Goal: Task Accomplishment & Management: Use online tool/utility

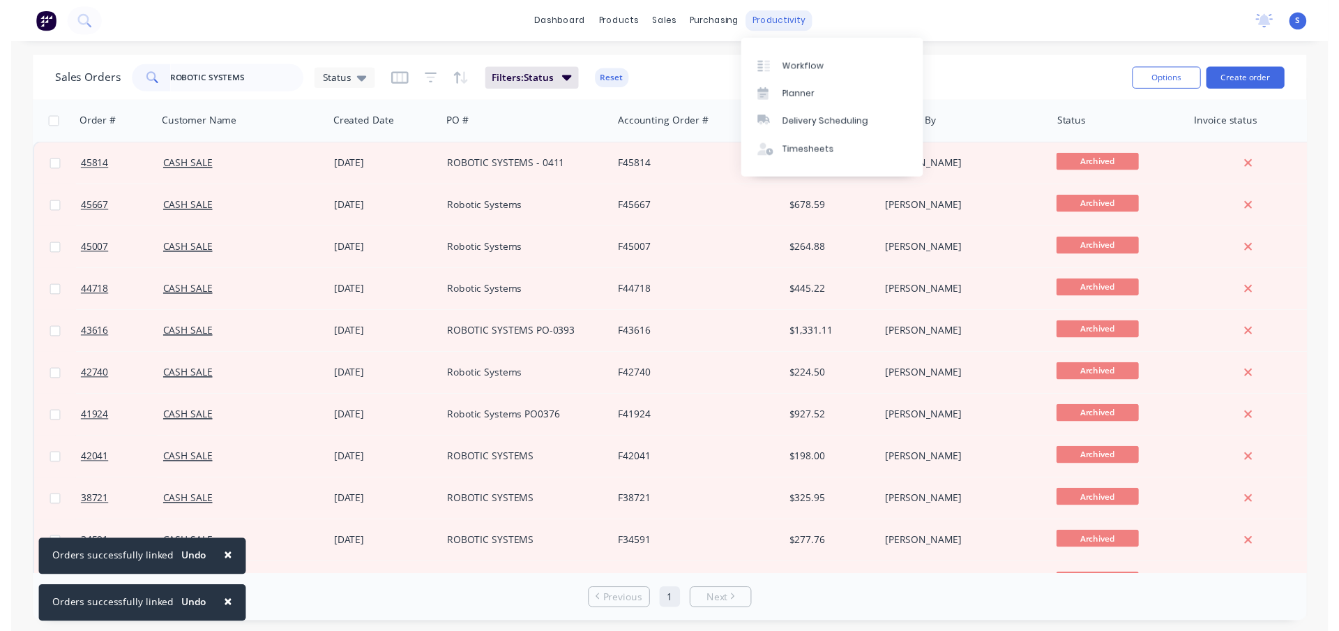
scroll to position [209, 0]
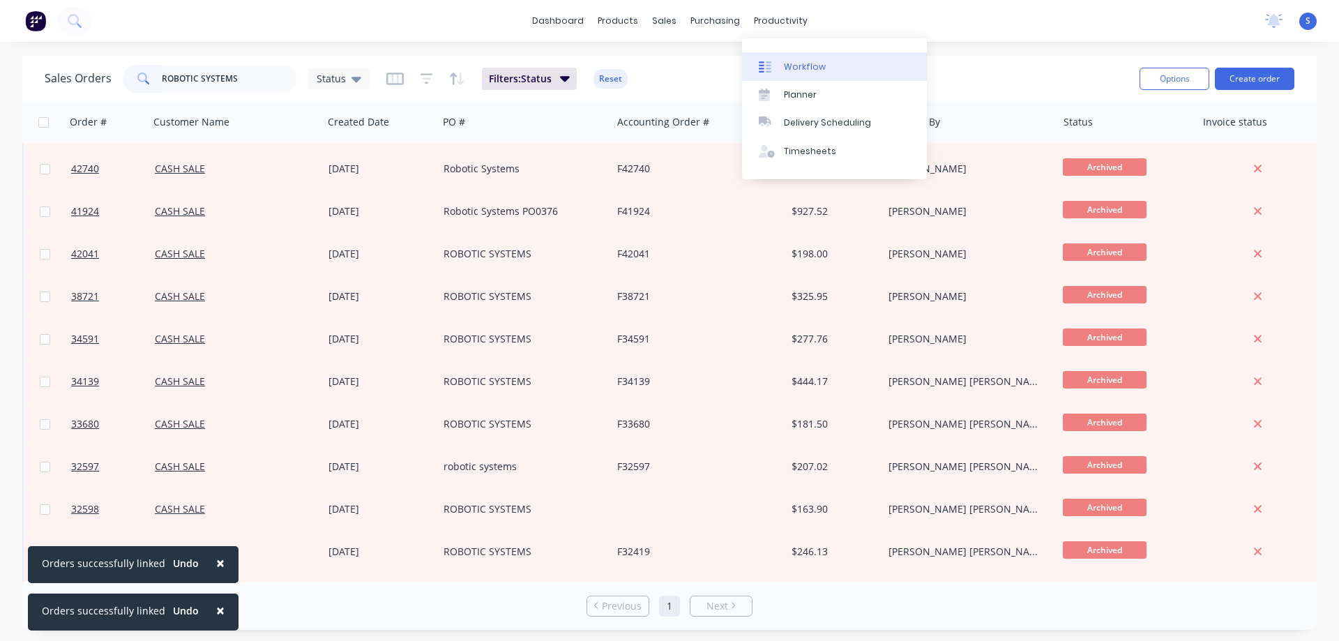
click at [808, 61] on div "Workflow" at bounding box center [805, 67] width 42 height 13
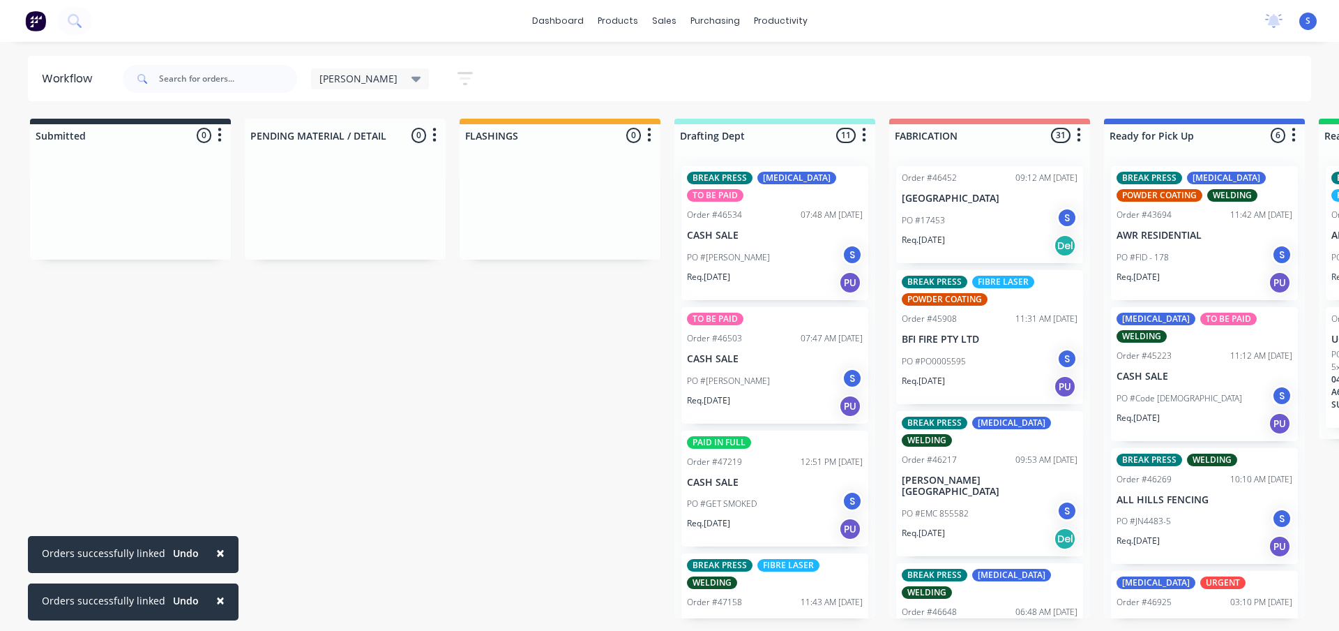
click at [216, 550] on span "×" at bounding box center [220, 553] width 8 height 20
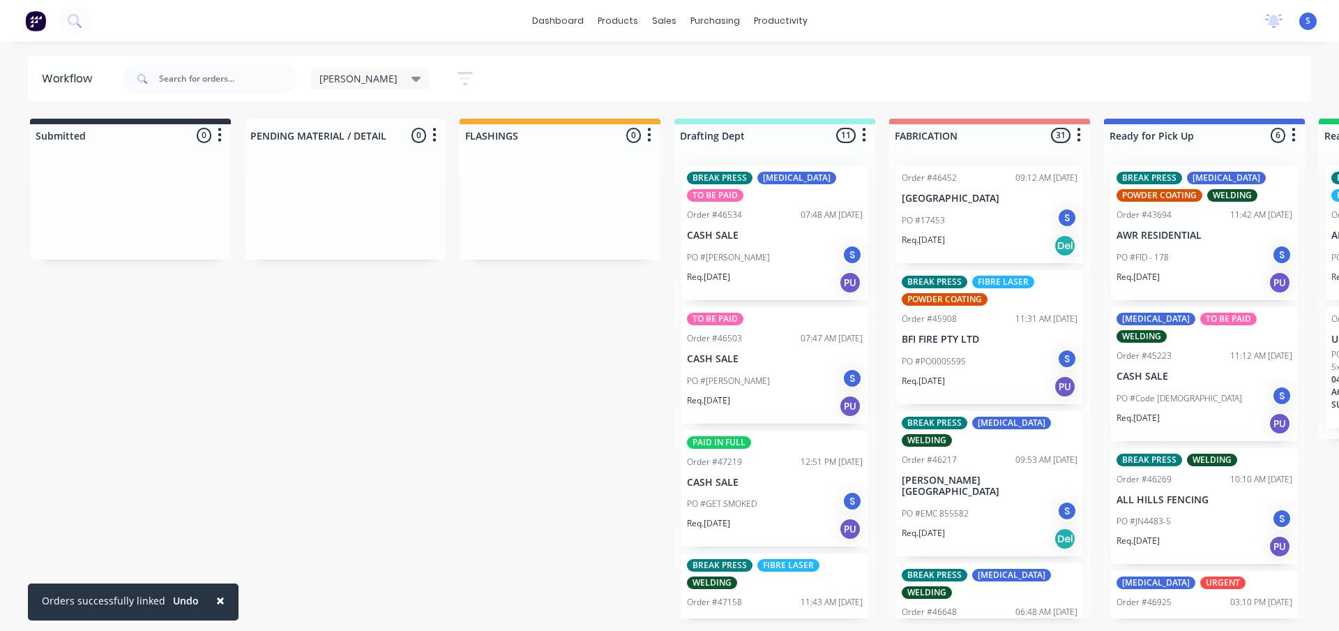
click at [216, 596] on span "×" at bounding box center [220, 600] width 8 height 20
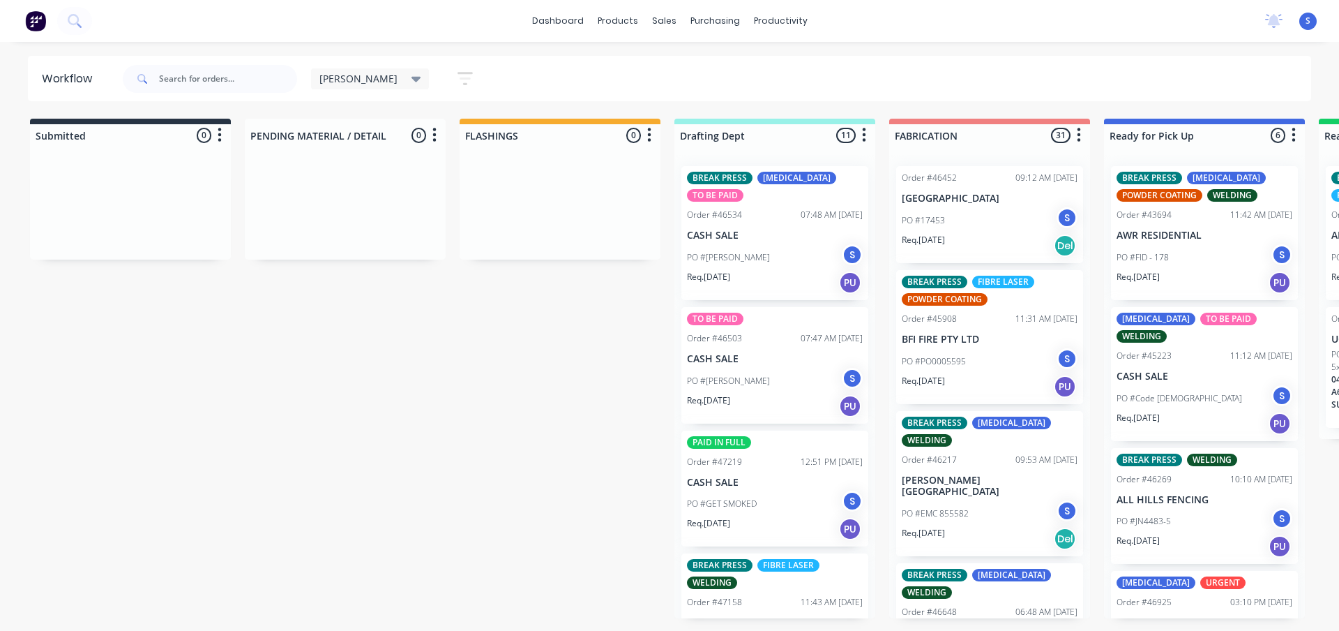
click at [355, 82] on div "[PERSON_NAME]" at bounding box center [370, 79] width 102 height 13
click at [341, 182] on button "None" at bounding box center [396, 182] width 149 height 16
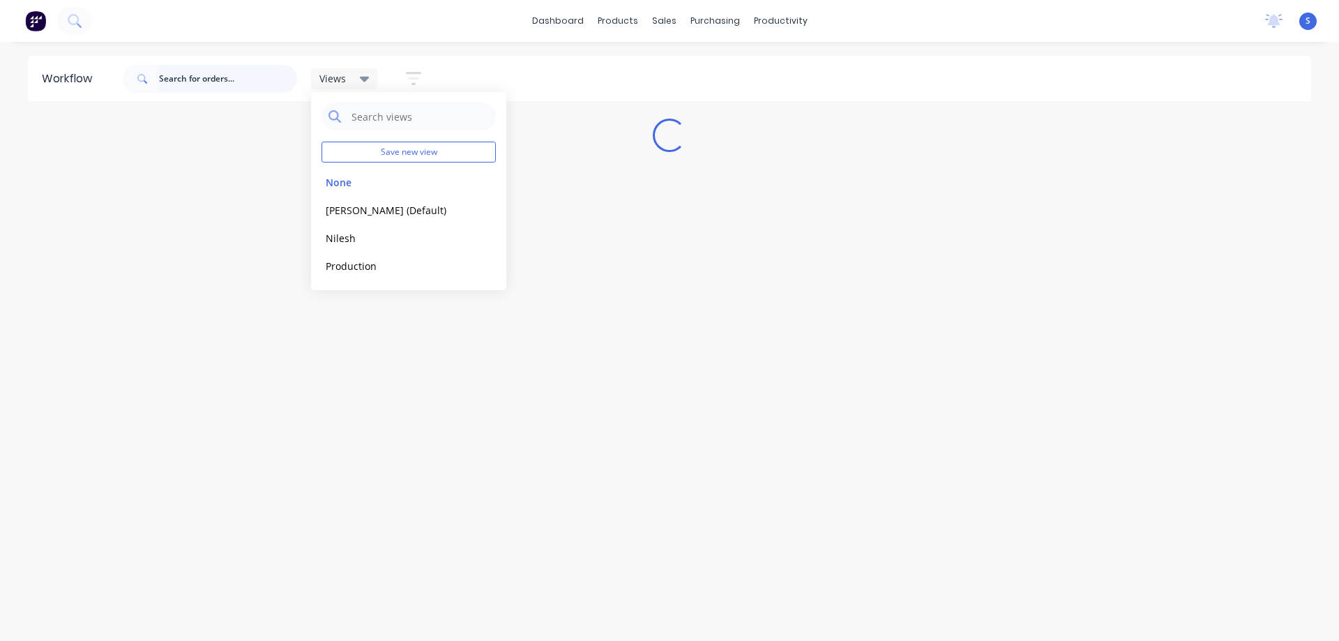
click at [206, 73] on input "text" at bounding box center [228, 79] width 138 height 28
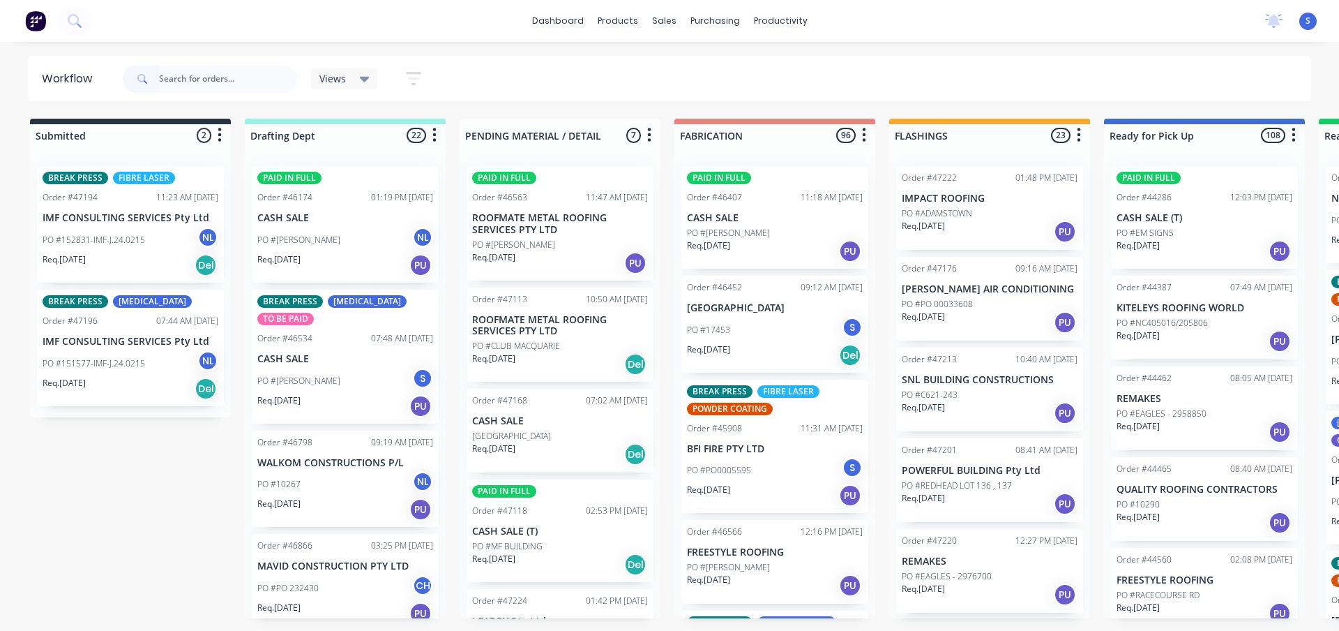
click at [157, 249] on div "PO #152831-IMF-J.24.0215 NL" at bounding box center [131, 240] width 176 height 27
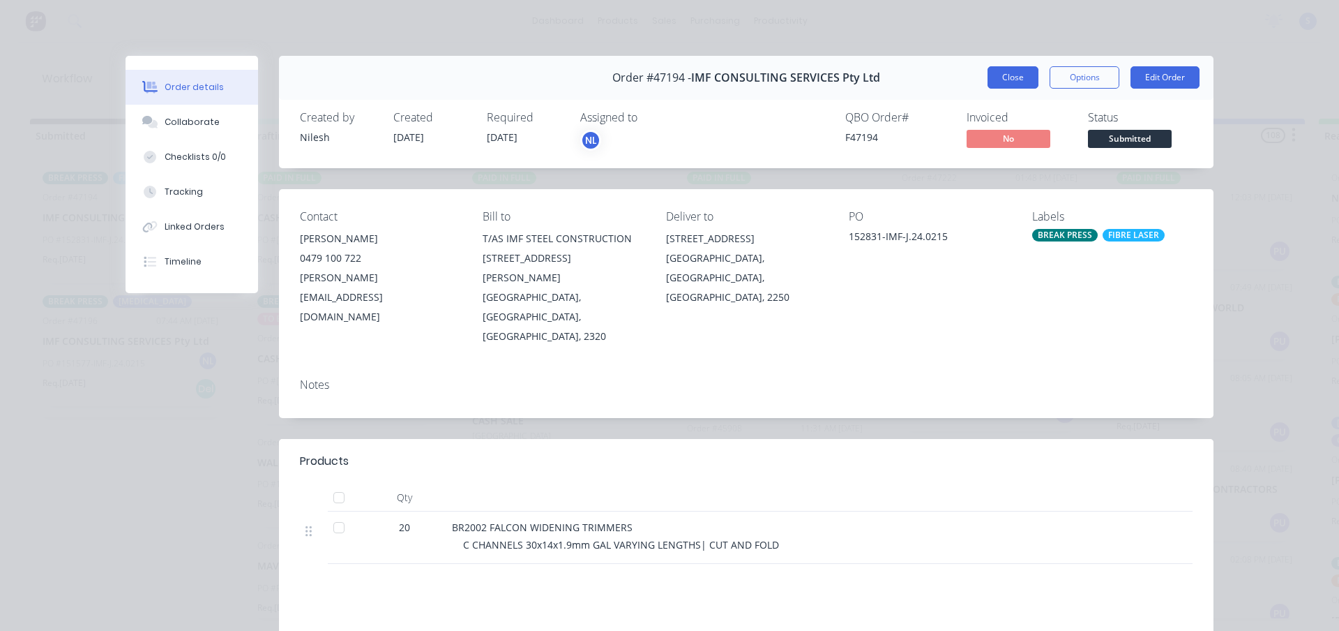
click at [1012, 78] on button "Close" at bounding box center [1013, 77] width 51 height 22
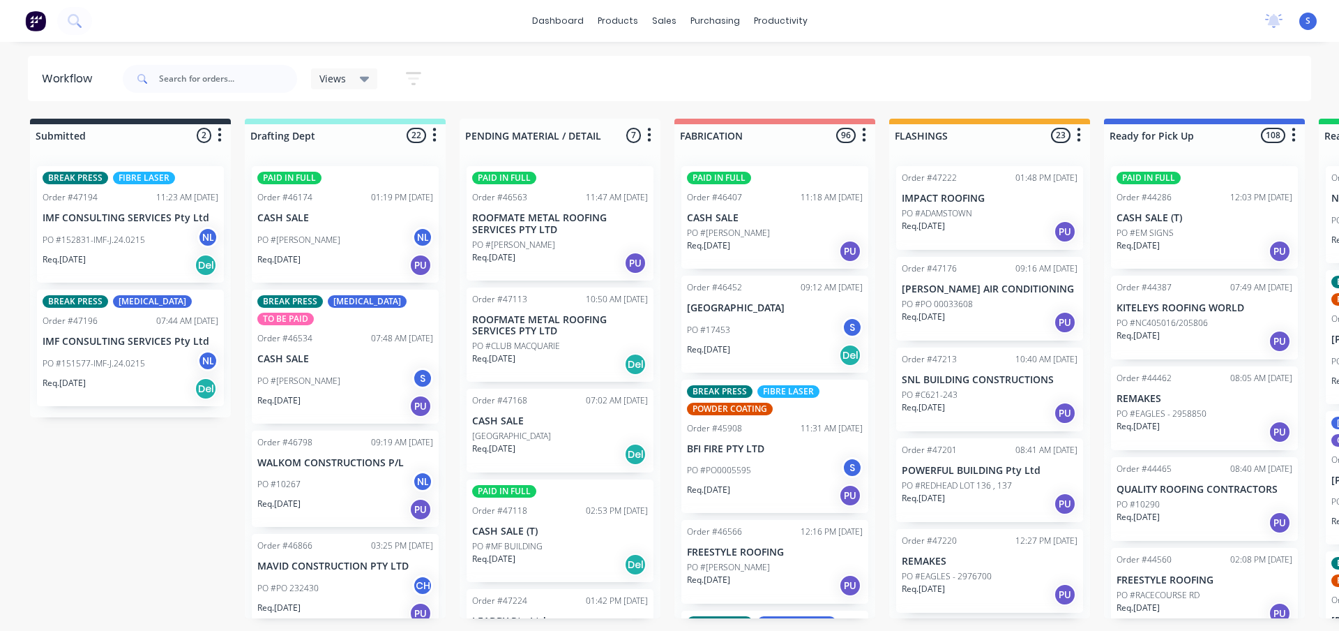
click at [116, 361] on p "PO #151577-IMF-J.24.0215" at bounding box center [94, 363] width 103 height 13
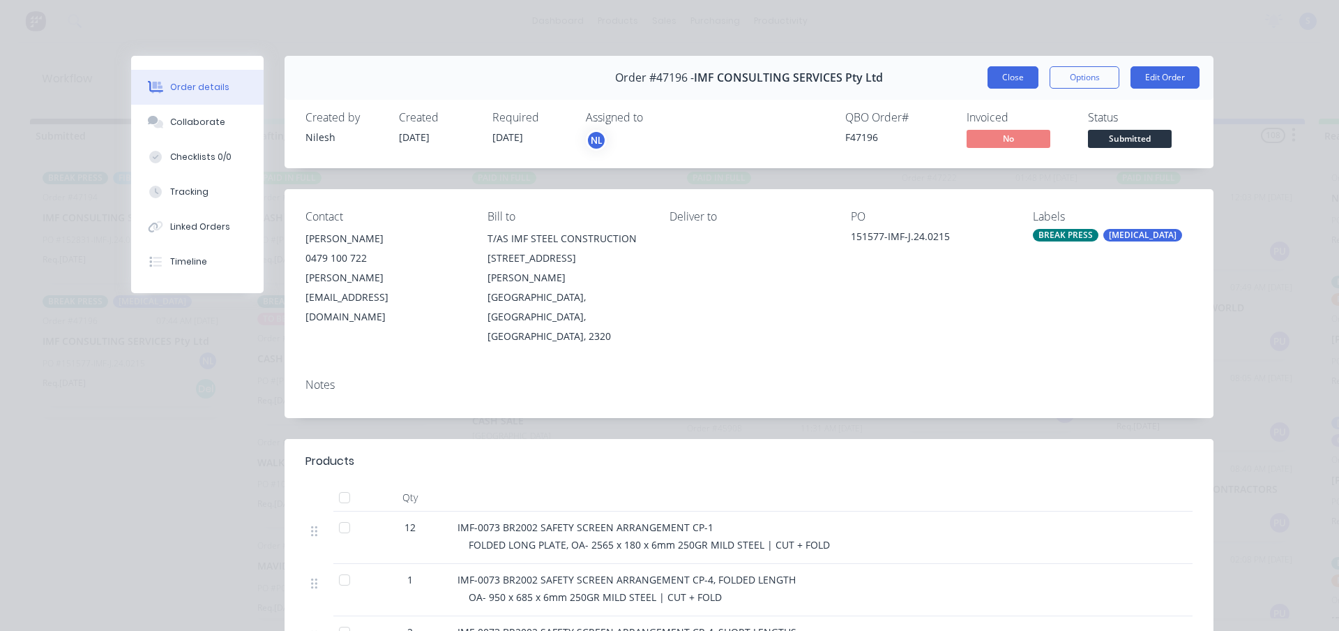
click at [1004, 73] on button "Close" at bounding box center [1013, 77] width 51 height 22
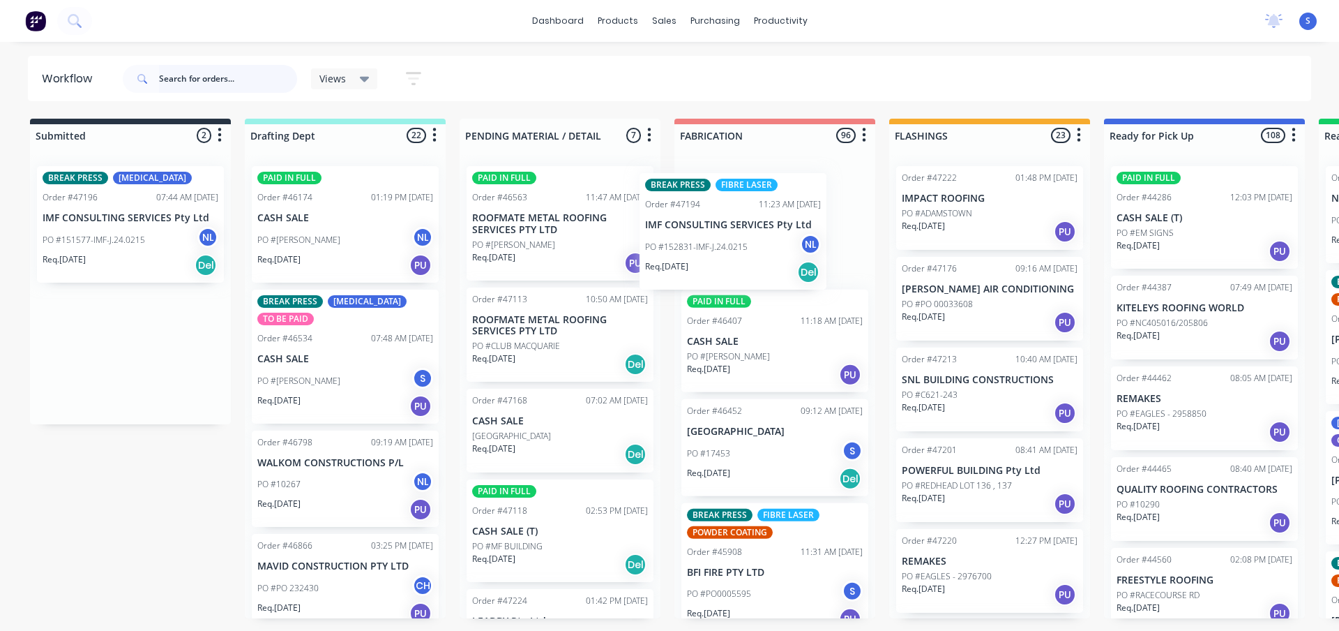
drag, startPoint x: 114, startPoint y: 221, endPoint x: 727, endPoint y: 234, distance: 613.2
click at [727, 234] on div "Submitted 2 Sort By Created date Required date Order number Customer name Most …" at bounding box center [1153, 368] width 2326 height 499
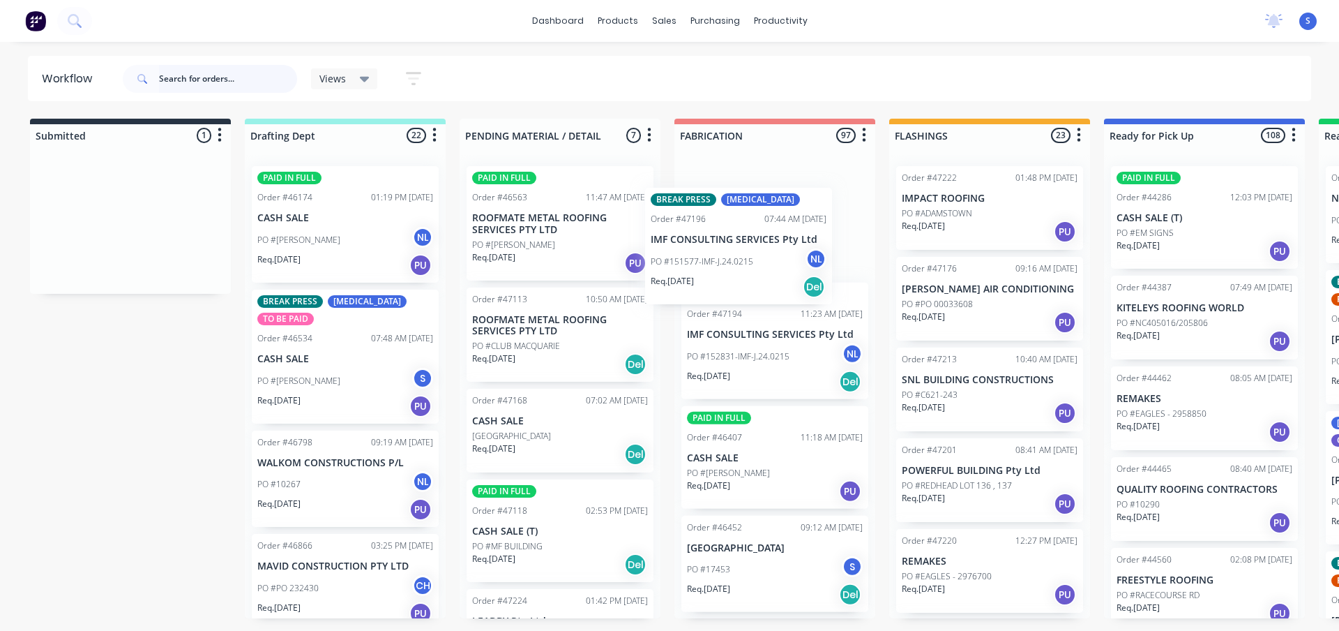
drag, startPoint x: 105, startPoint y: 229, endPoint x: 722, endPoint y: 253, distance: 617.8
click at [722, 253] on div "Submitted 1 Sort By Created date Required date Order number Customer name Most …" at bounding box center [1153, 368] width 2326 height 499
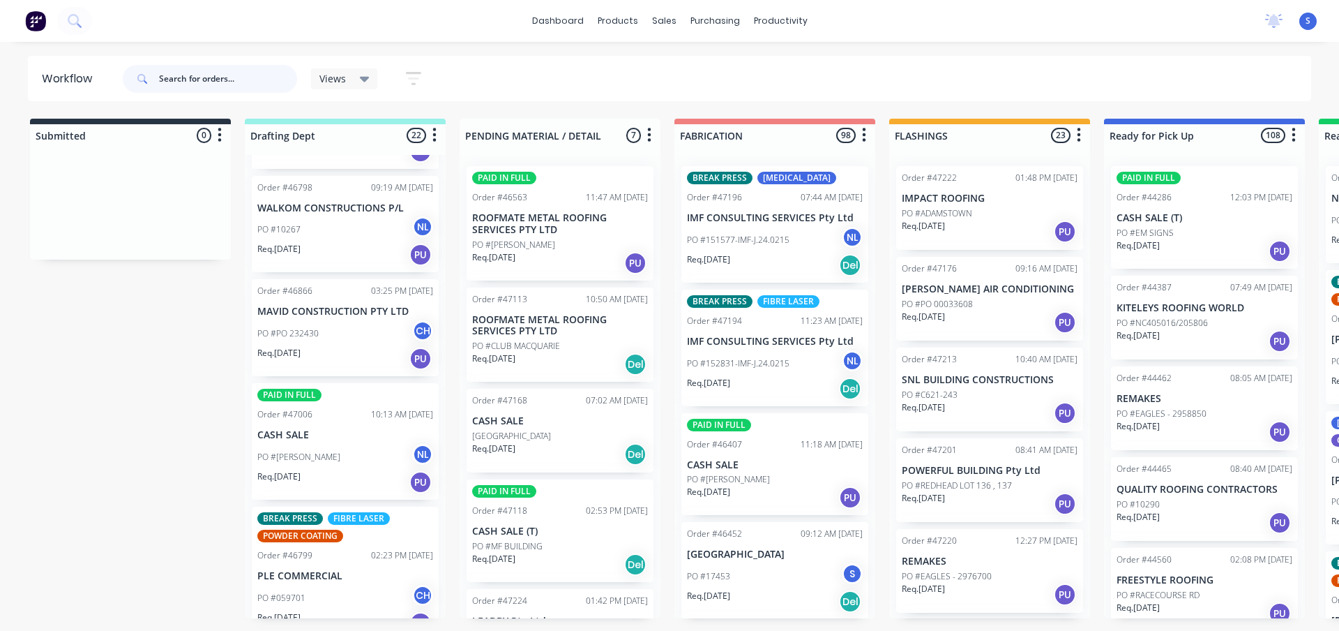
scroll to position [279, 0]
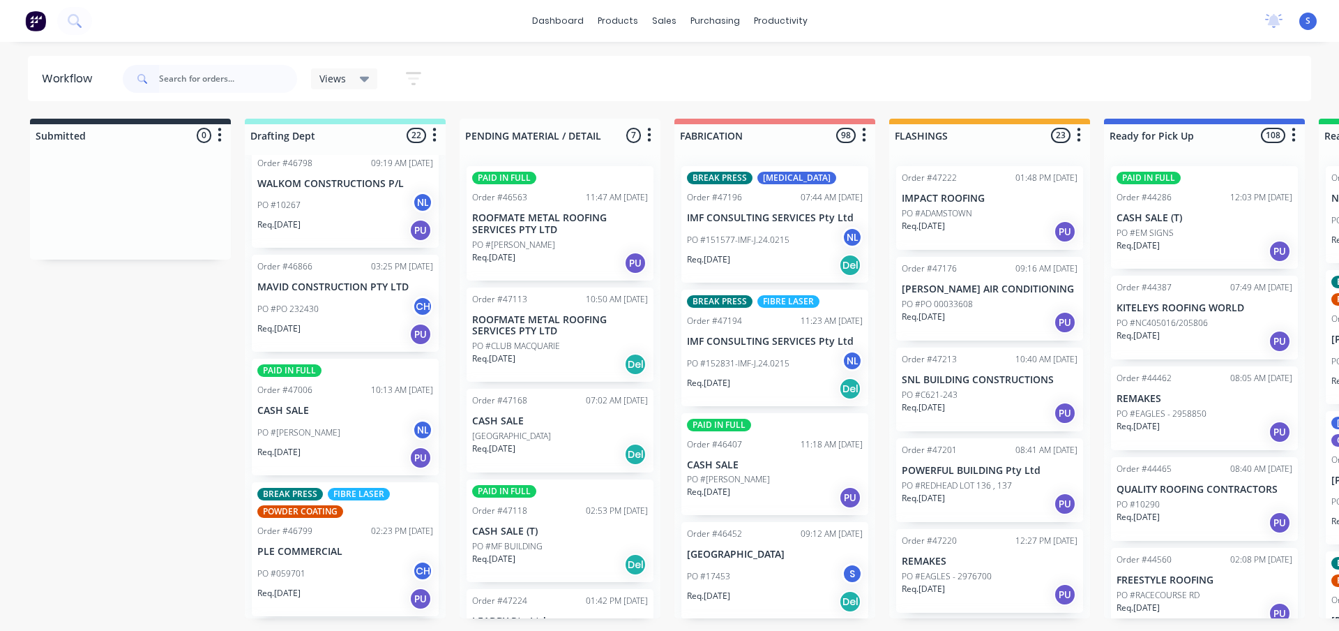
click at [345, 311] on div "PO #PO 232430 CH" at bounding box center [345, 309] width 176 height 27
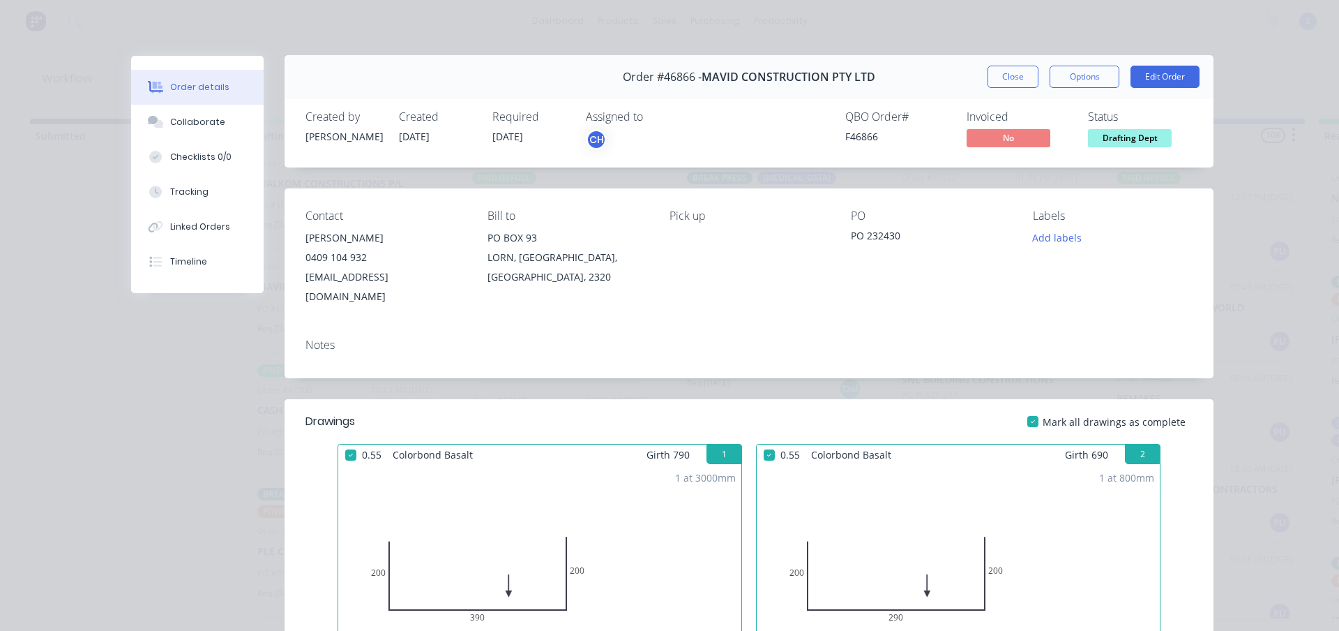
scroll to position [0, 0]
click at [1117, 135] on span "Drafting Dept" at bounding box center [1130, 138] width 84 height 17
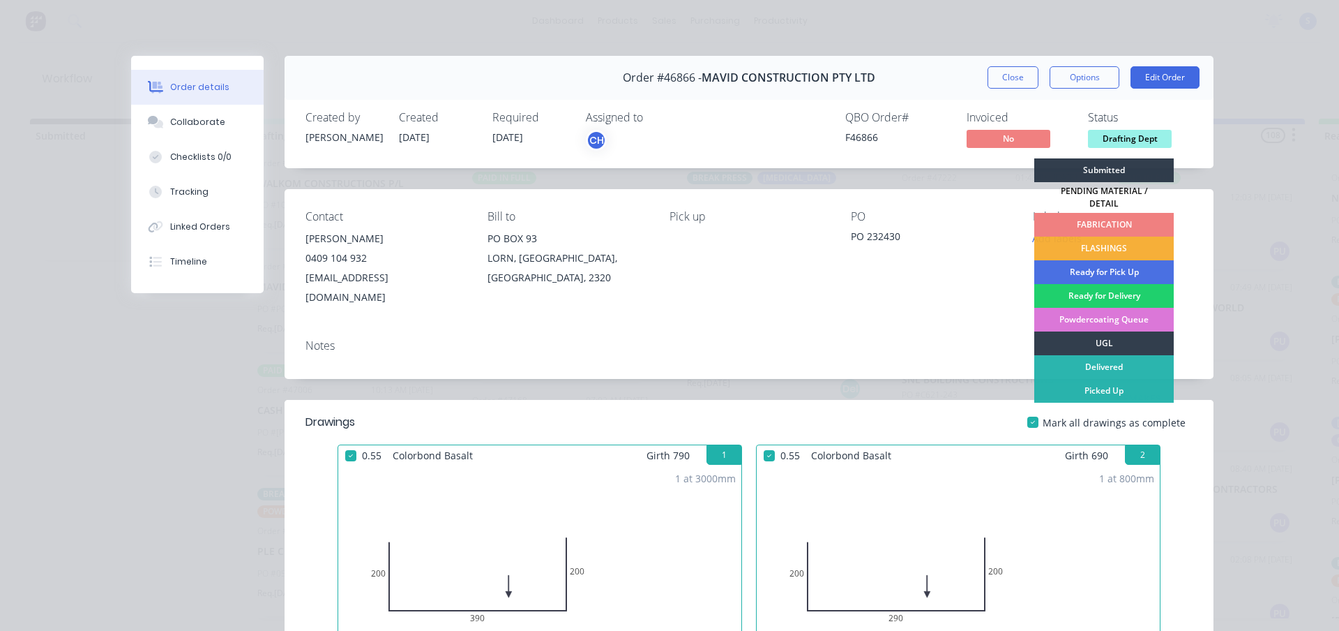
click at [1096, 215] on div "FABRICATION" at bounding box center [1103, 225] width 139 height 24
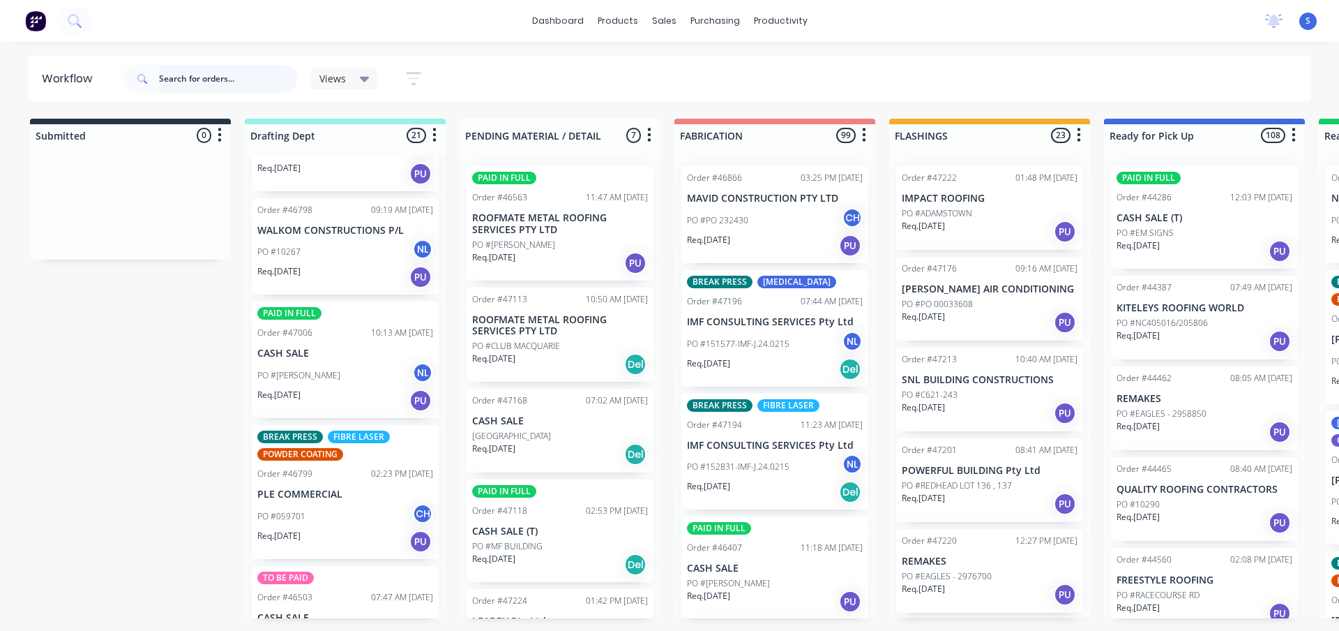
scroll to position [209, 0]
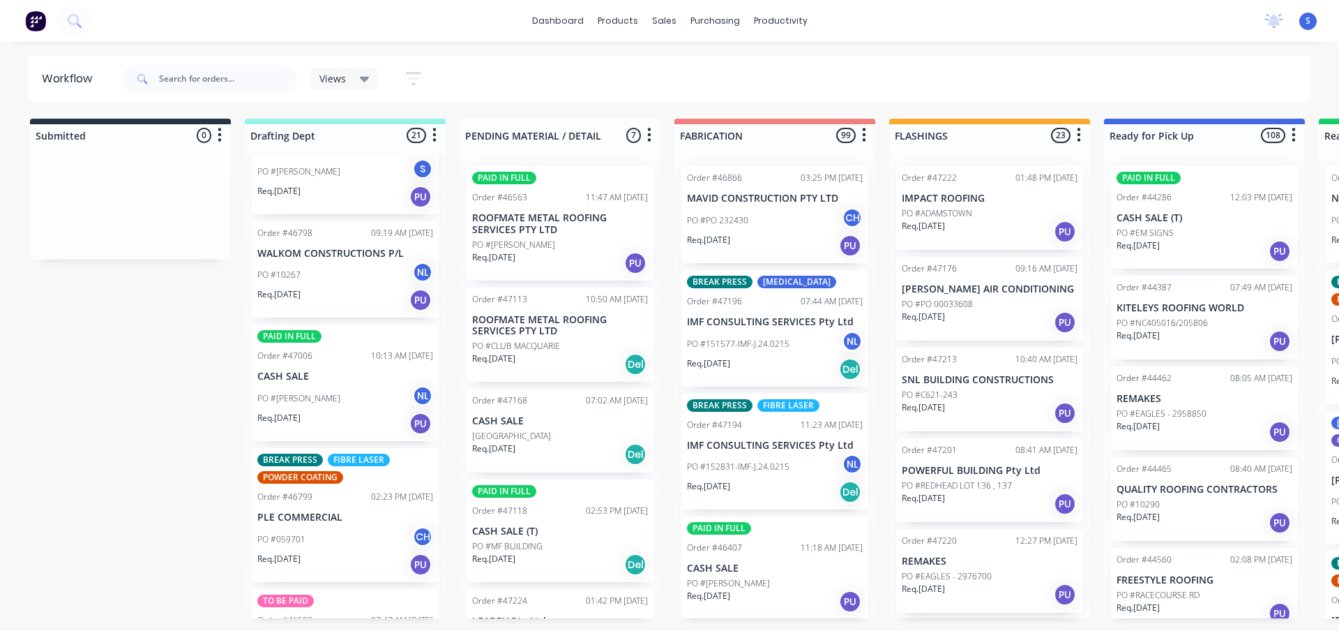
click at [300, 397] on p "PO #[PERSON_NAME]" at bounding box center [298, 398] width 83 height 13
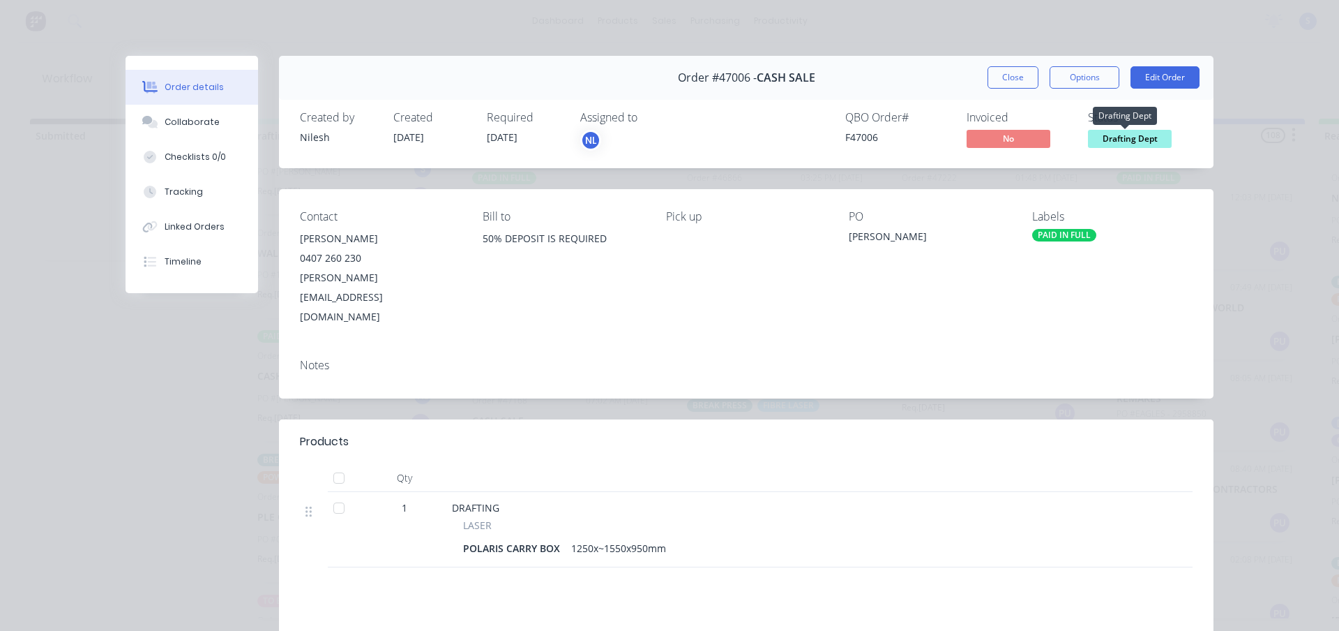
click at [1120, 141] on span "Drafting Dept" at bounding box center [1130, 138] width 84 height 17
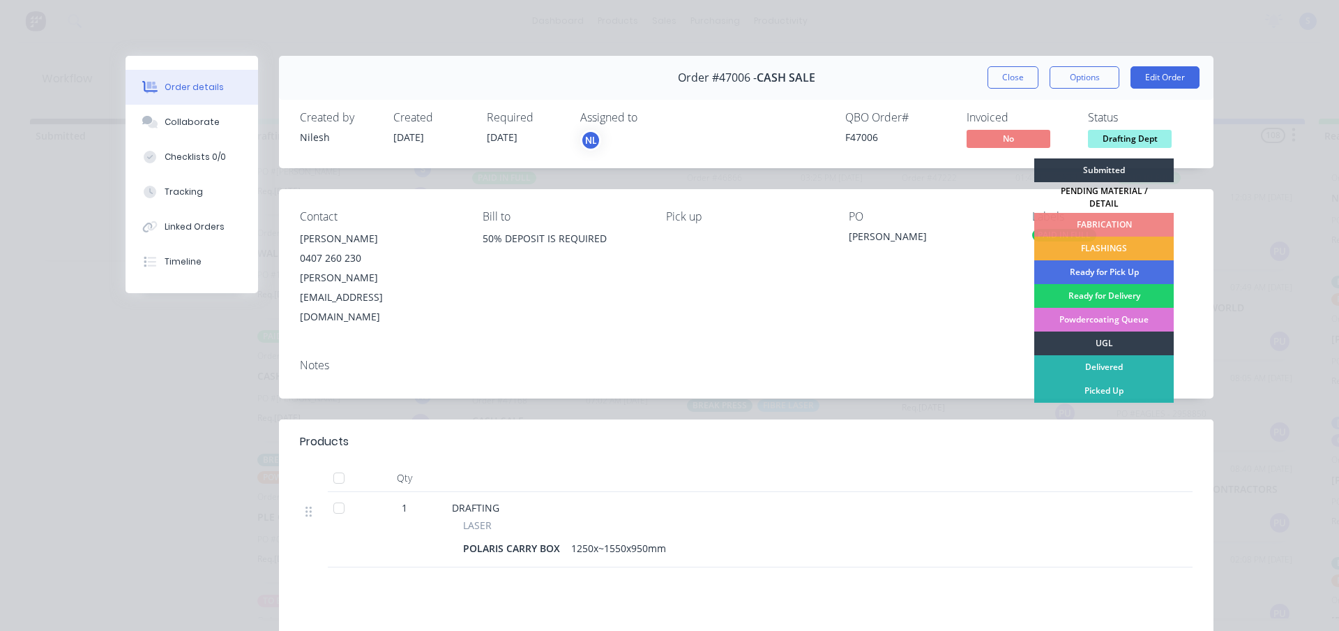
click at [1086, 193] on div "PENDING MATERIAL / DETAIL" at bounding box center [1103, 197] width 139 height 31
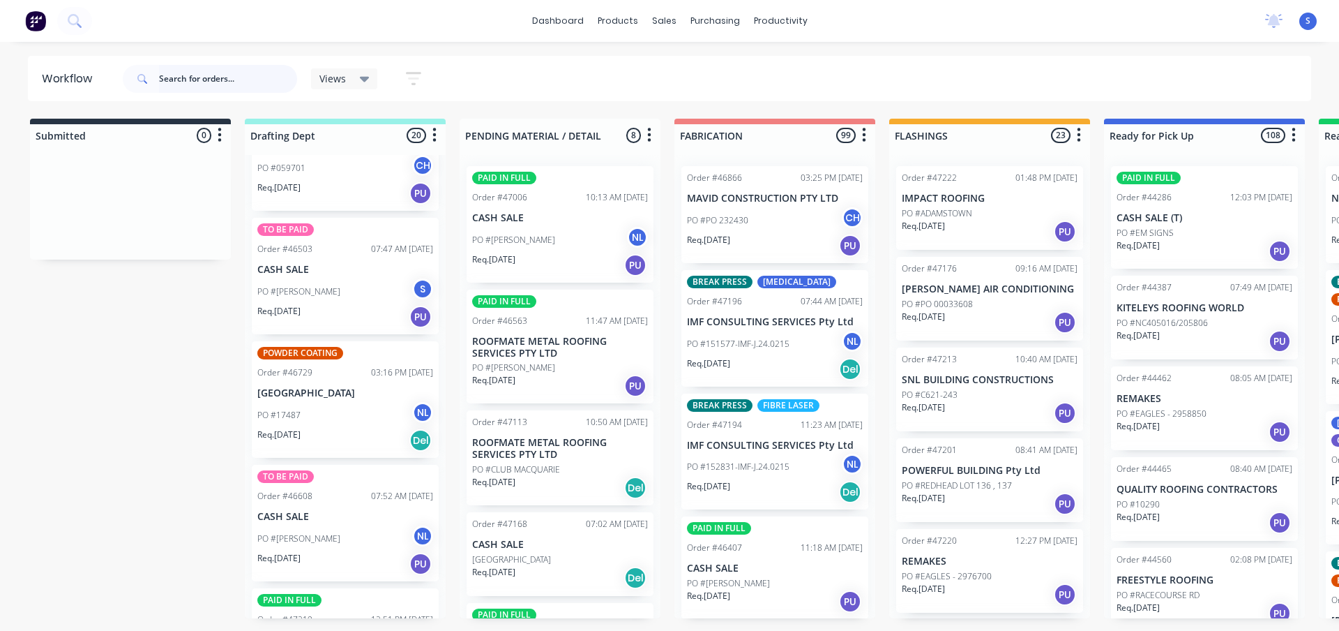
scroll to position [488, 0]
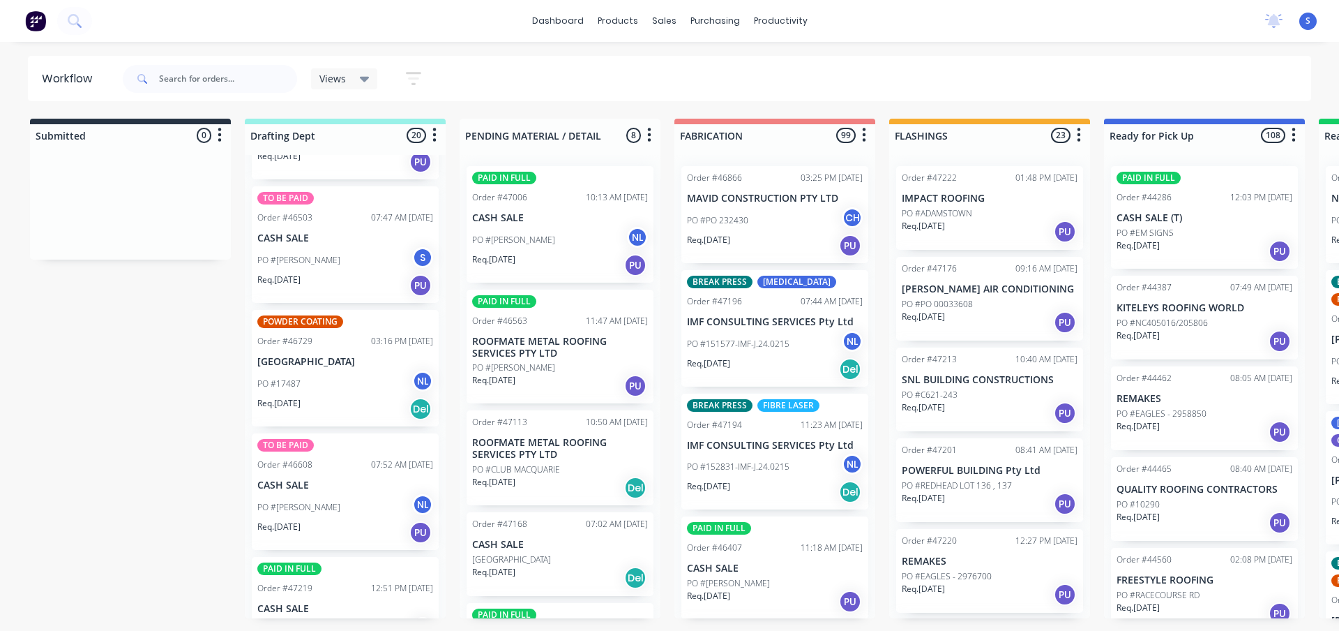
click at [340, 386] on div "PO #17487 NL" at bounding box center [345, 383] width 176 height 27
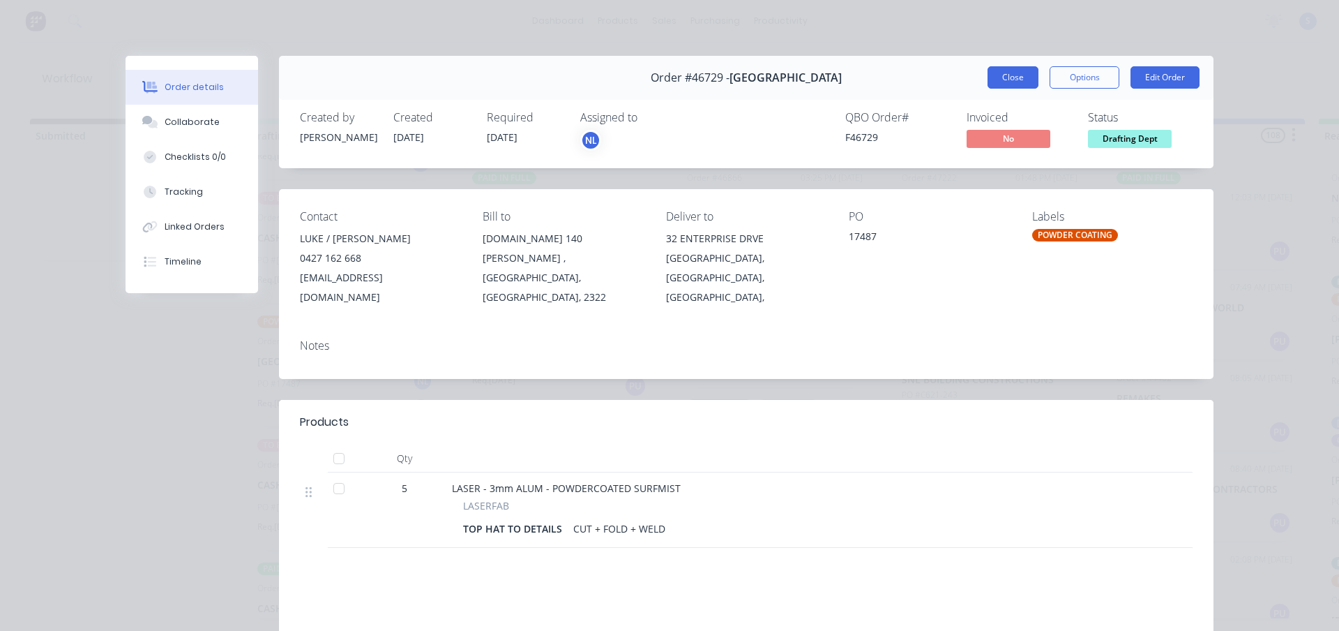
click at [1016, 77] on button "Close" at bounding box center [1013, 77] width 51 height 22
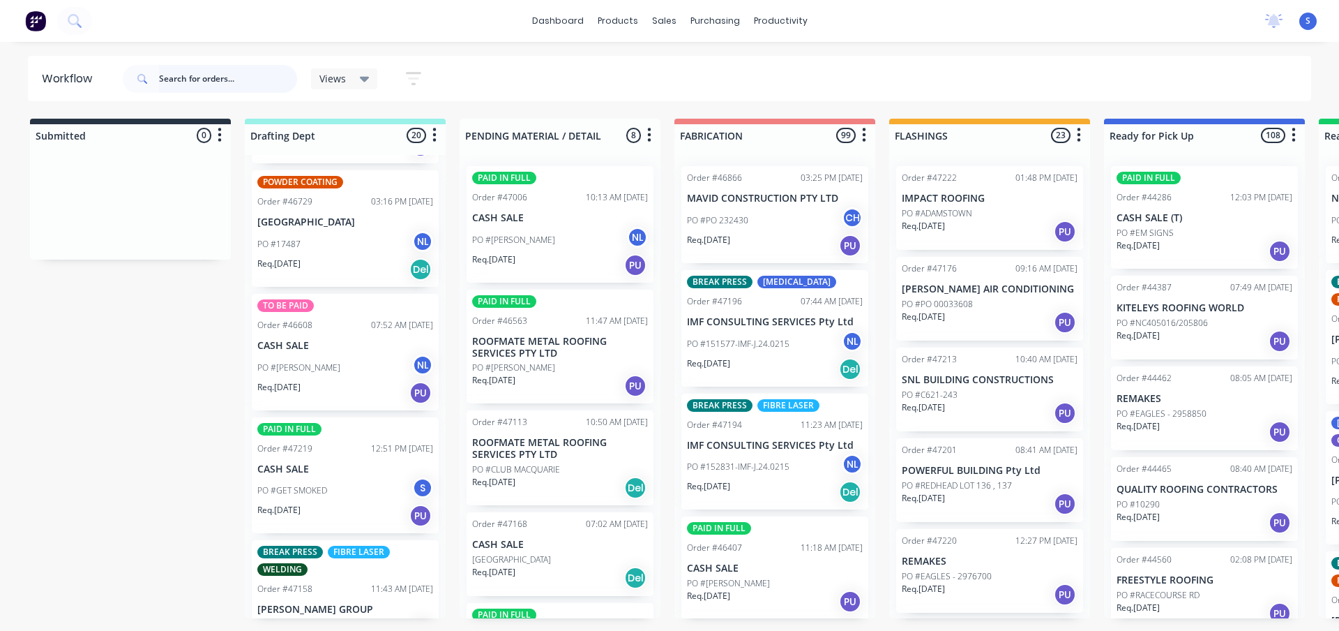
scroll to position [697, 0]
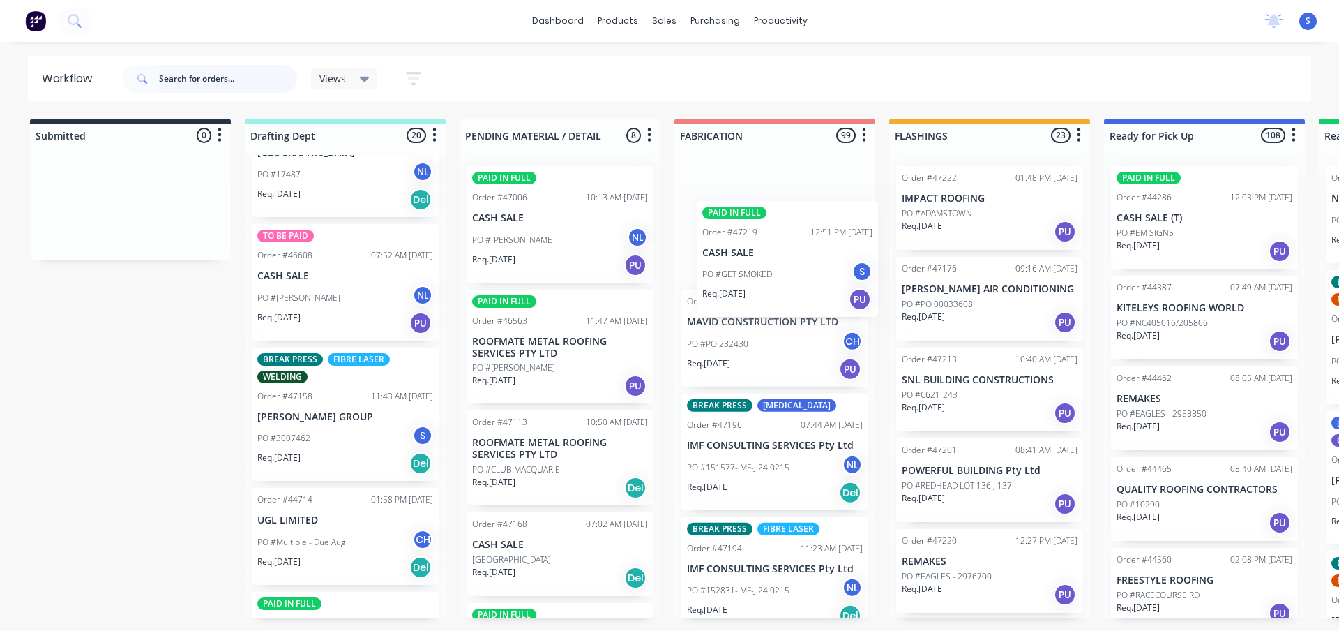
drag, startPoint x: 314, startPoint y: 424, endPoint x: 769, endPoint y: 282, distance: 476.5
click at [769, 282] on div "Submitted 0 Sort By Created date Required date Order number Customer name Most …" at bounding box center [1153, 368] width 2326 height 499
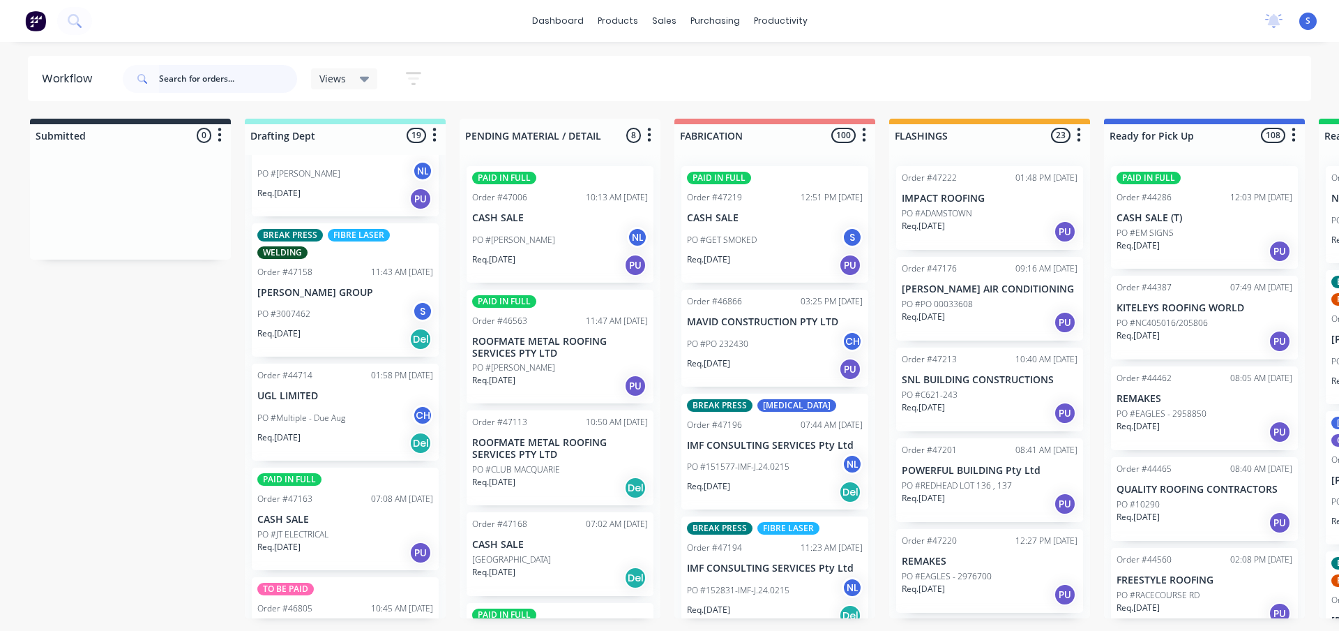
scroll to position [907, 0]
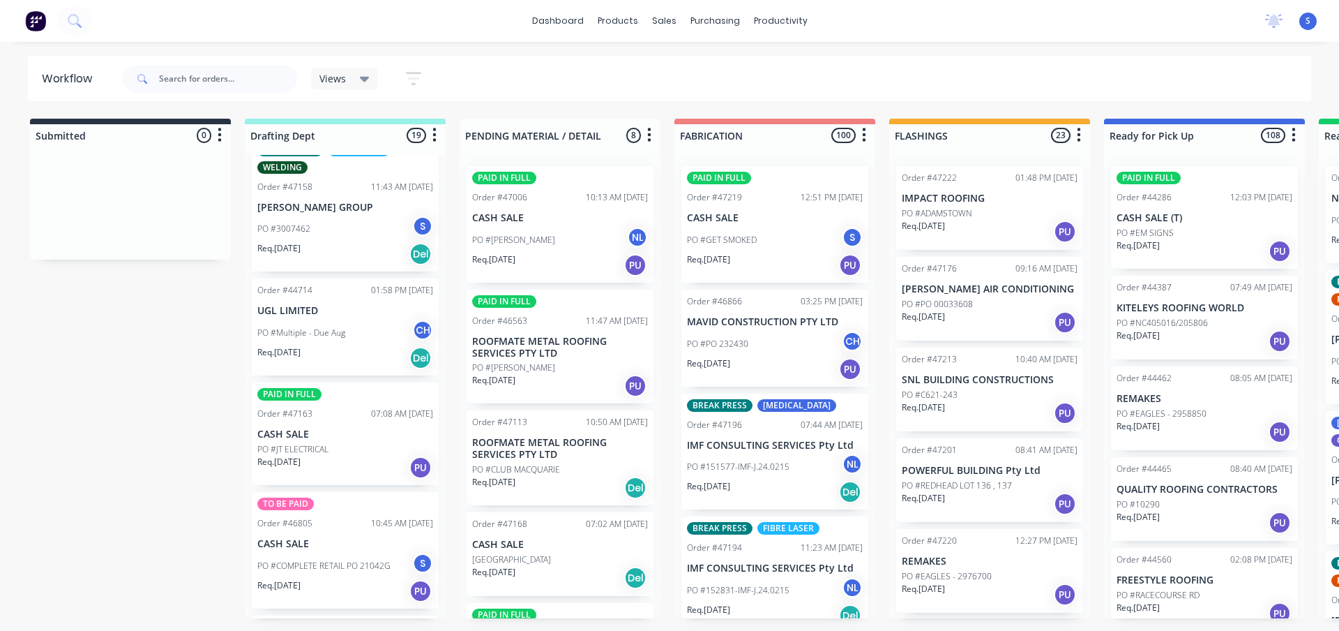
click at [305, 340] on div "PO #Multiple - Due Aug CH" at bounding box center [345, 332] width 176 height 27
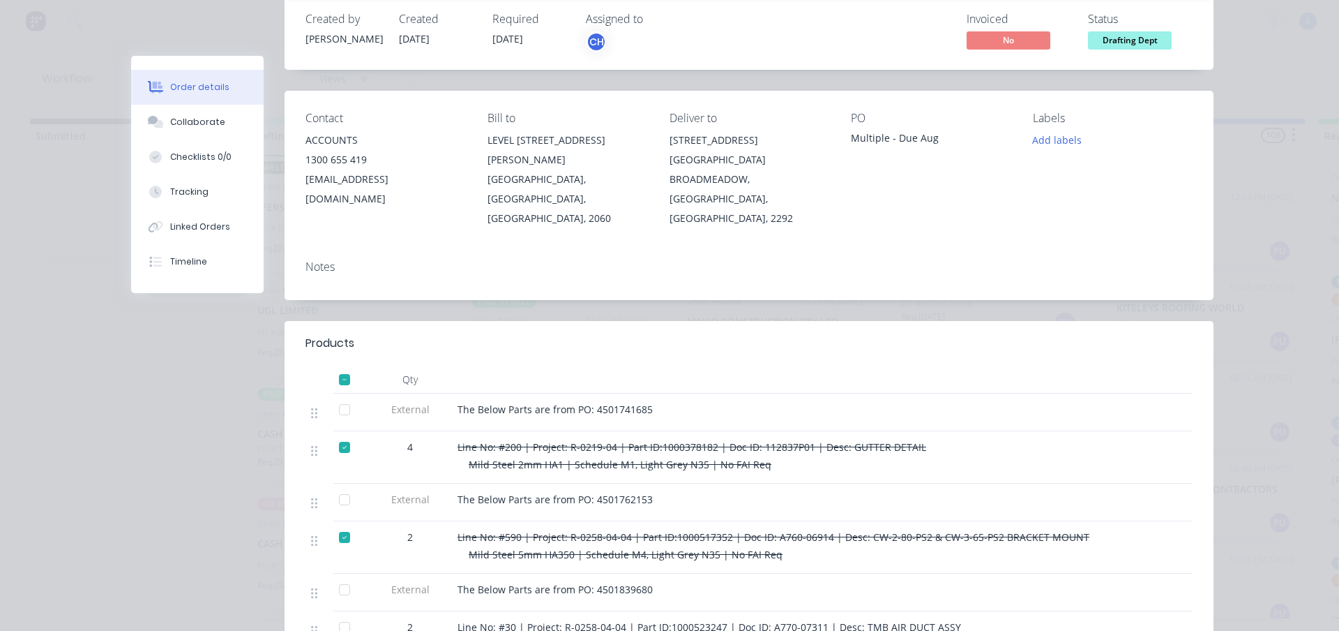
scroll to position [0, 0]
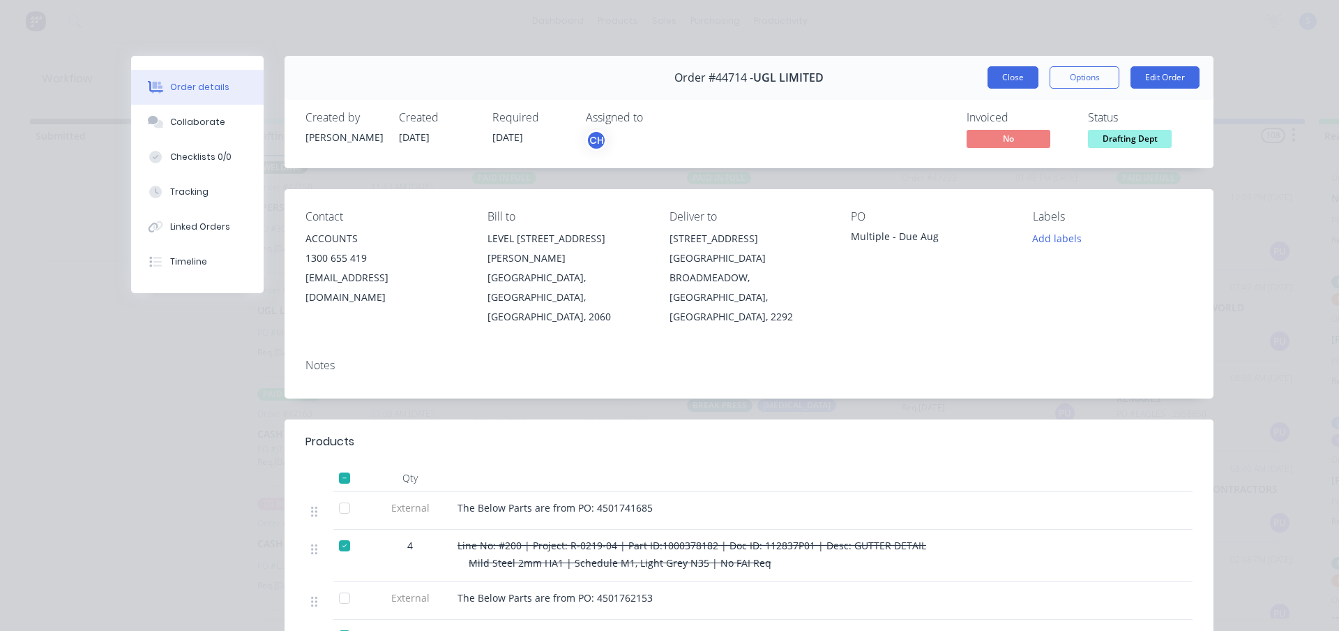
click at [1020, 81] on button "Close" at bounding box center [1013, 77] width 51 height 22
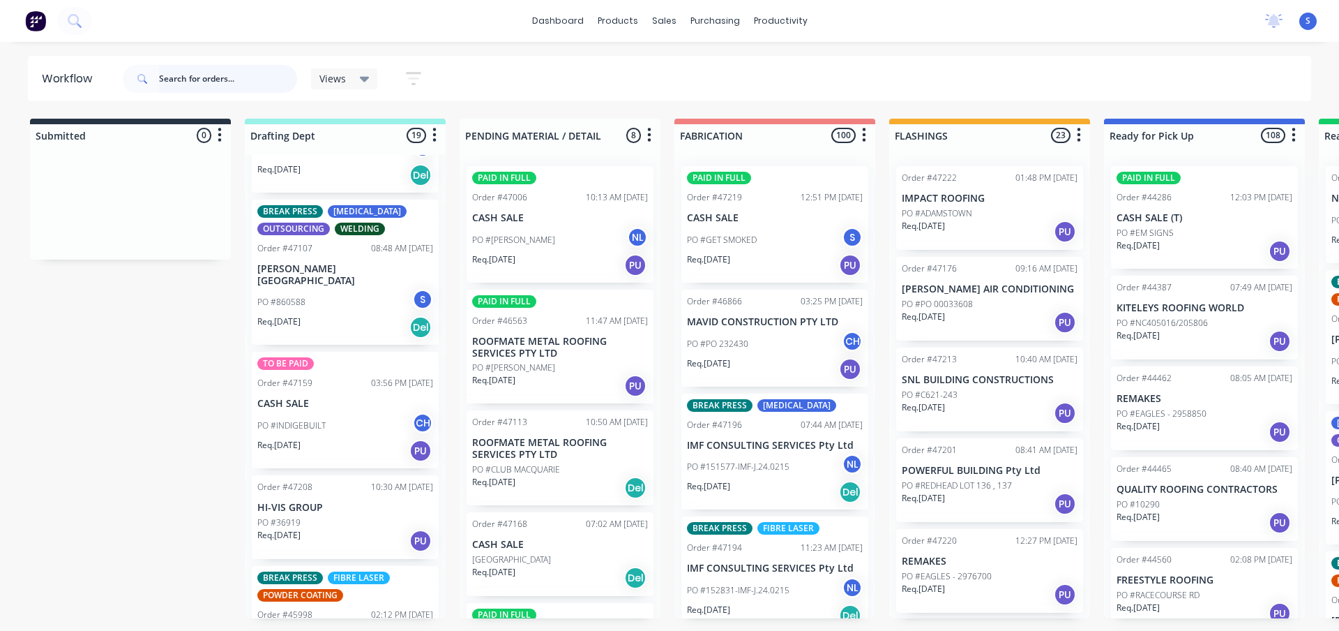
scroll to position [1883, 0]
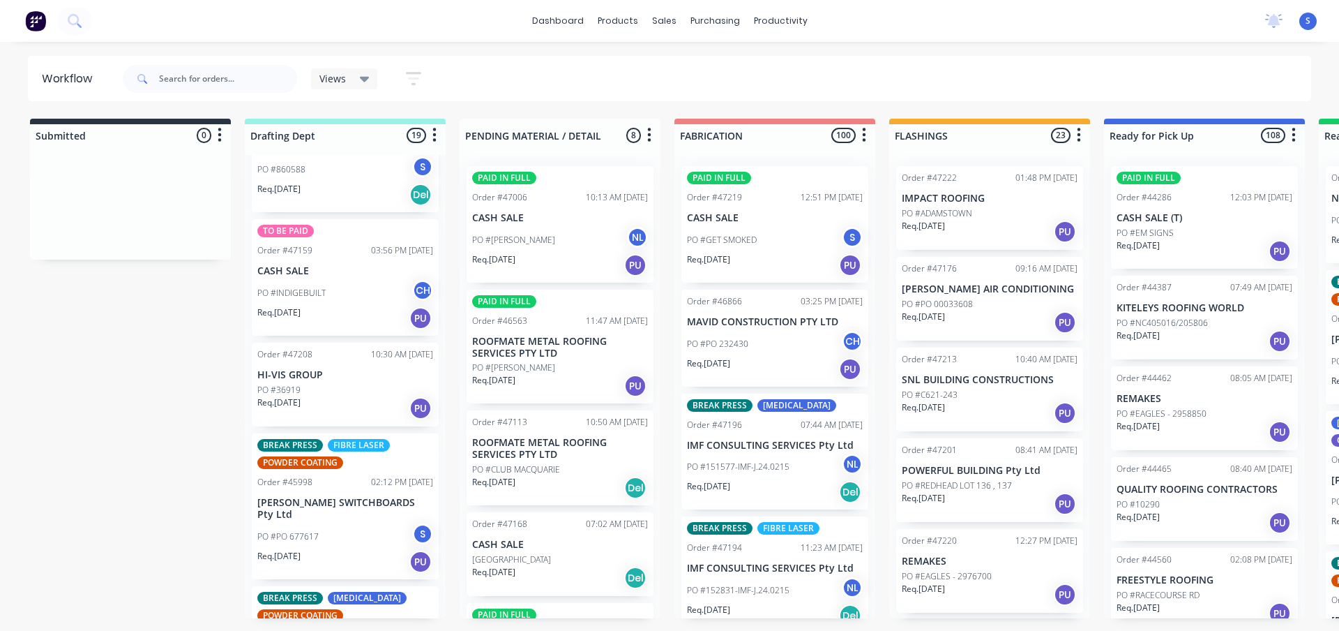
click at [326, 384] on div "PO #36919" at bounding box center [345, 390] width 176 height 13
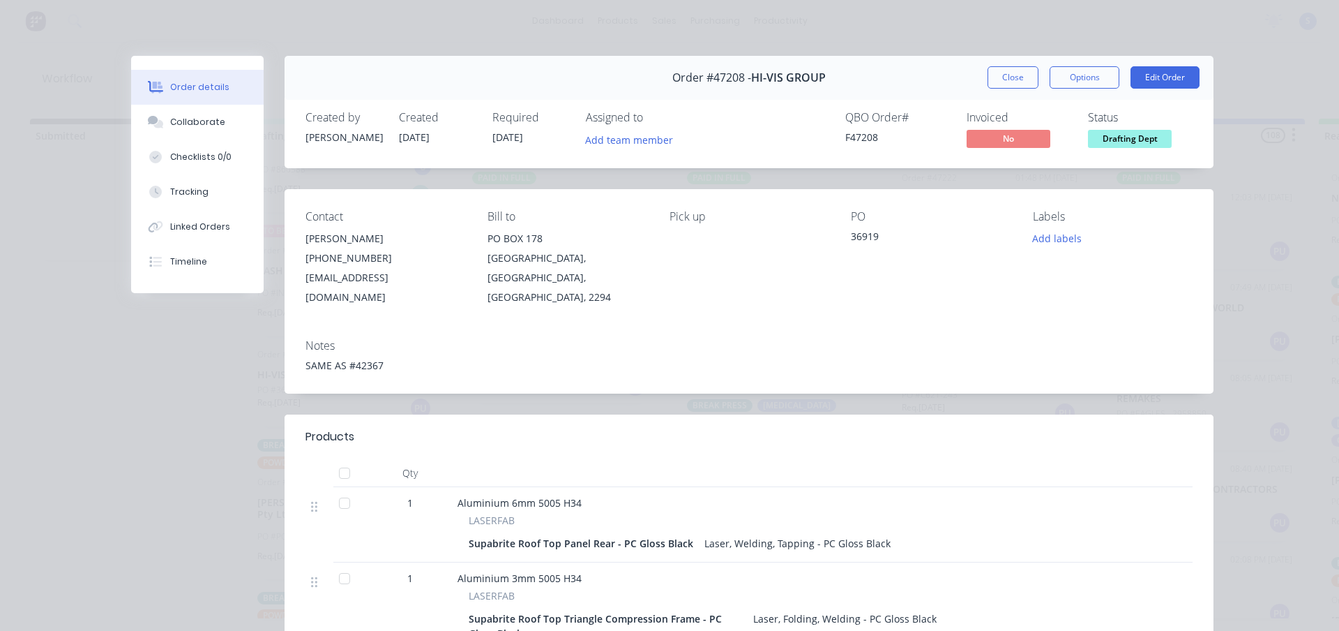
click at [616, 149] on div "Add team member" at bounding box center [655, 140] width 139 height 21
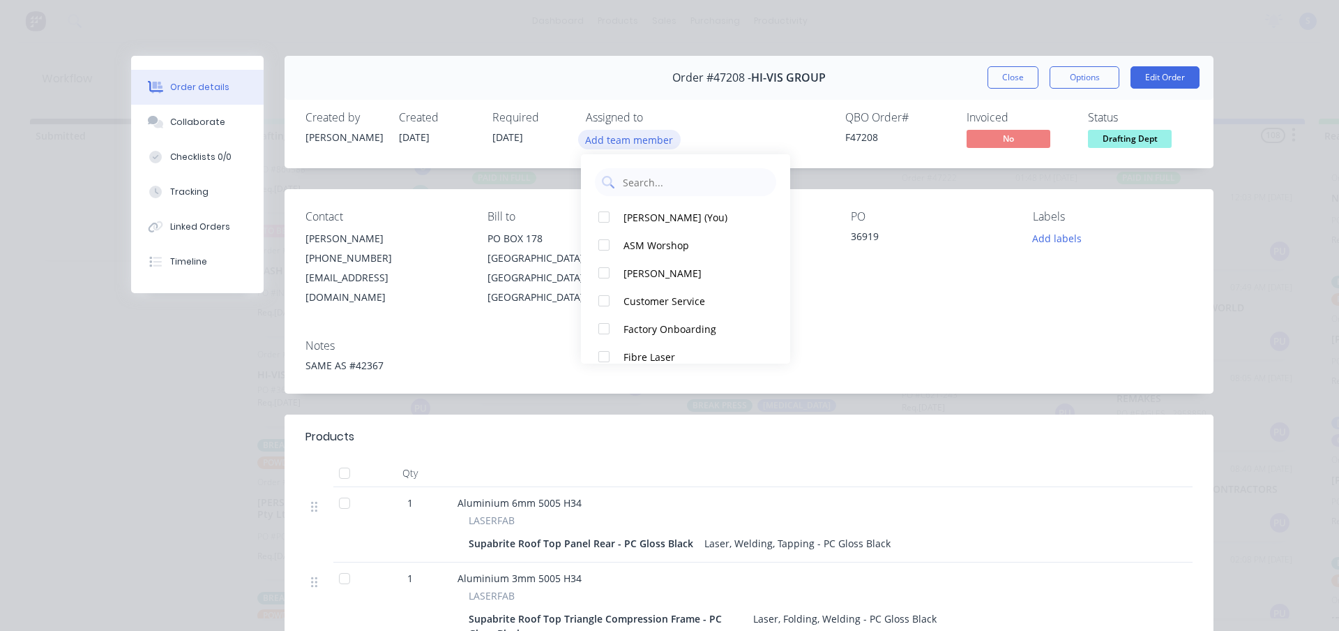
click at [621, 140] on button "Add team member" at bounding box center [629, 139] width 103 height 19
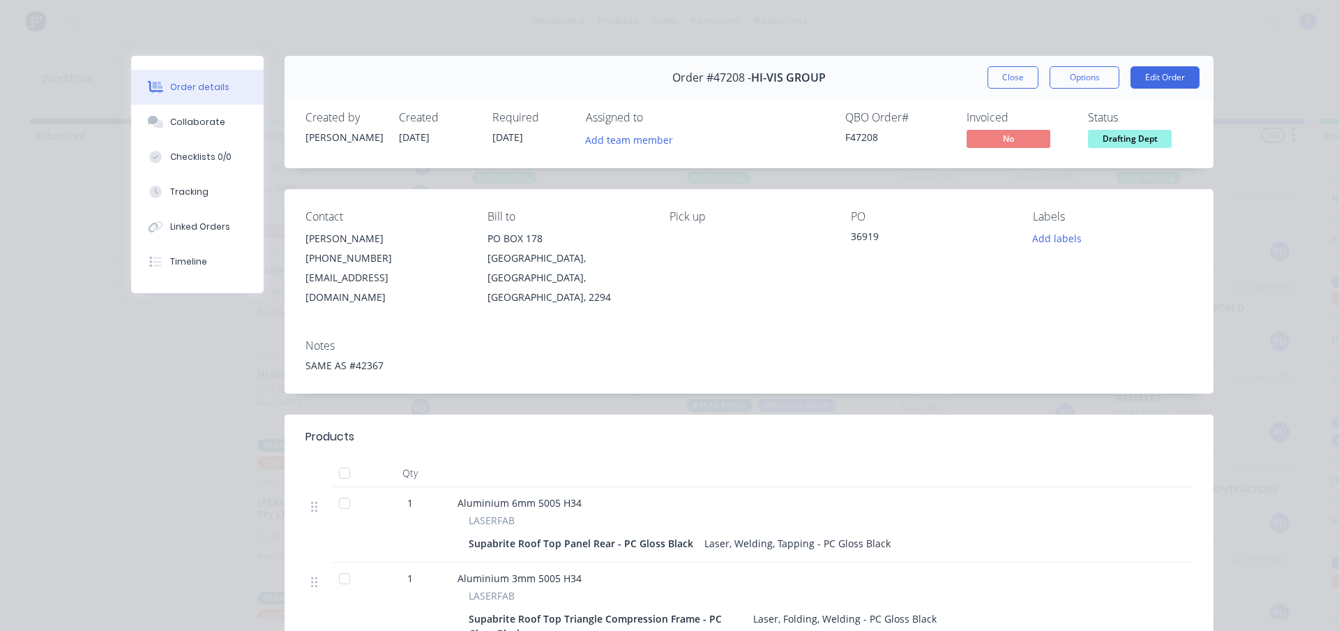
click at [627, 149] on div "Add team member" at bounding box center [655, 140] width 139 height 21
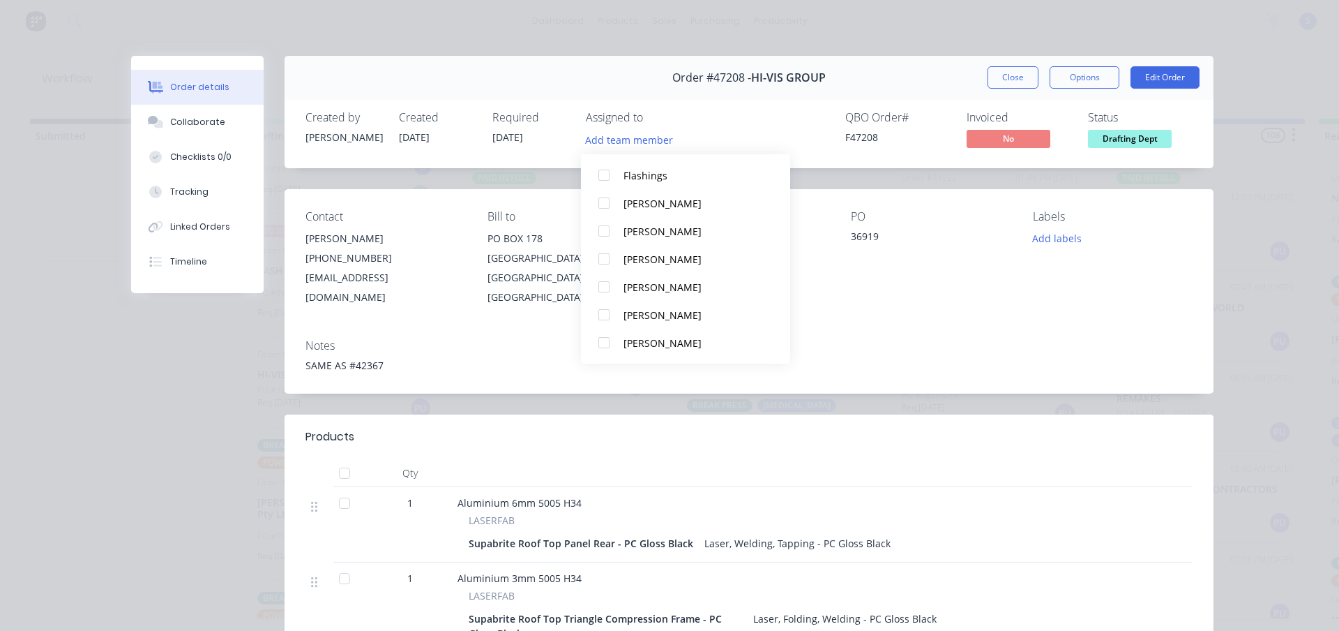
scroll to position [265, 0]
click at [601, 202] on div at bounding box center [604, 203] width 28 height 28
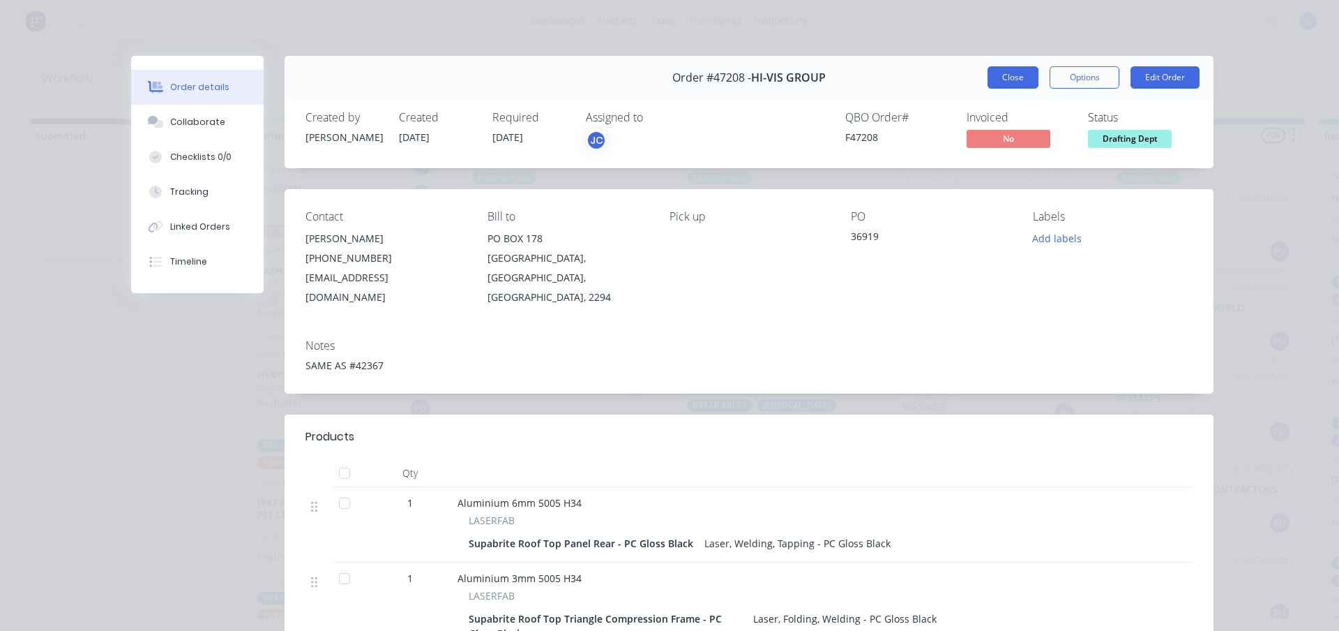
click at [1011, 74] on button "Close" at bounding box center [1013, 77] width 51 height 22
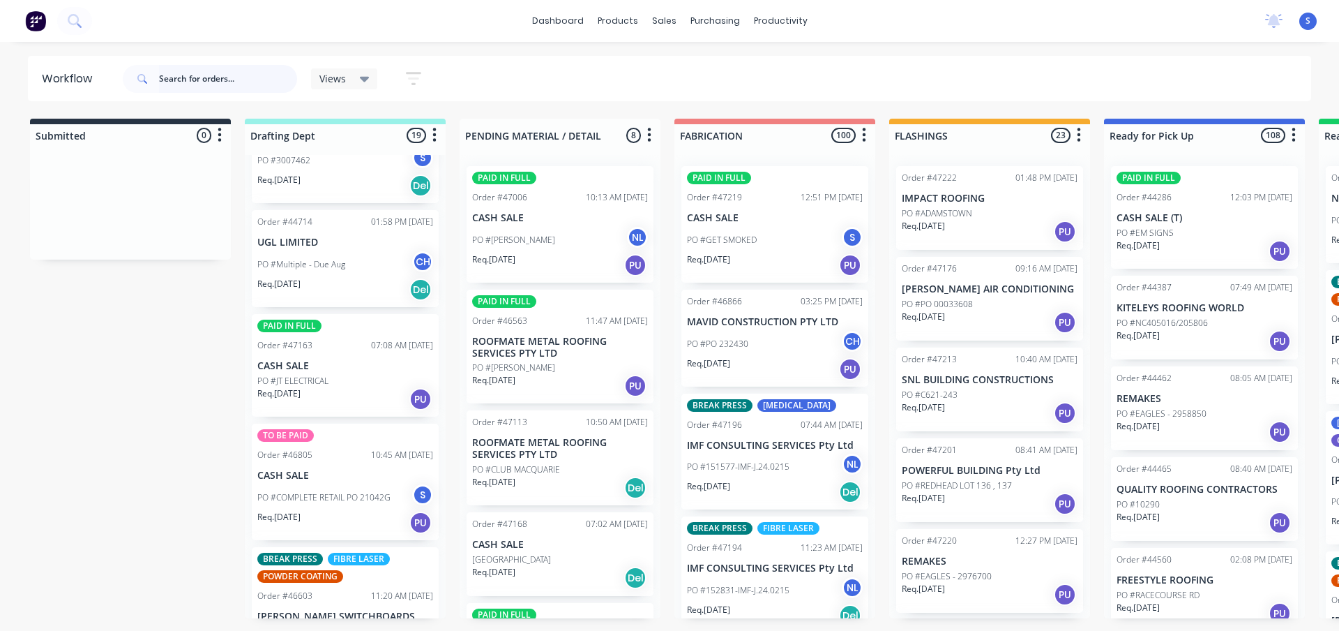
scroll to position [905, 0]
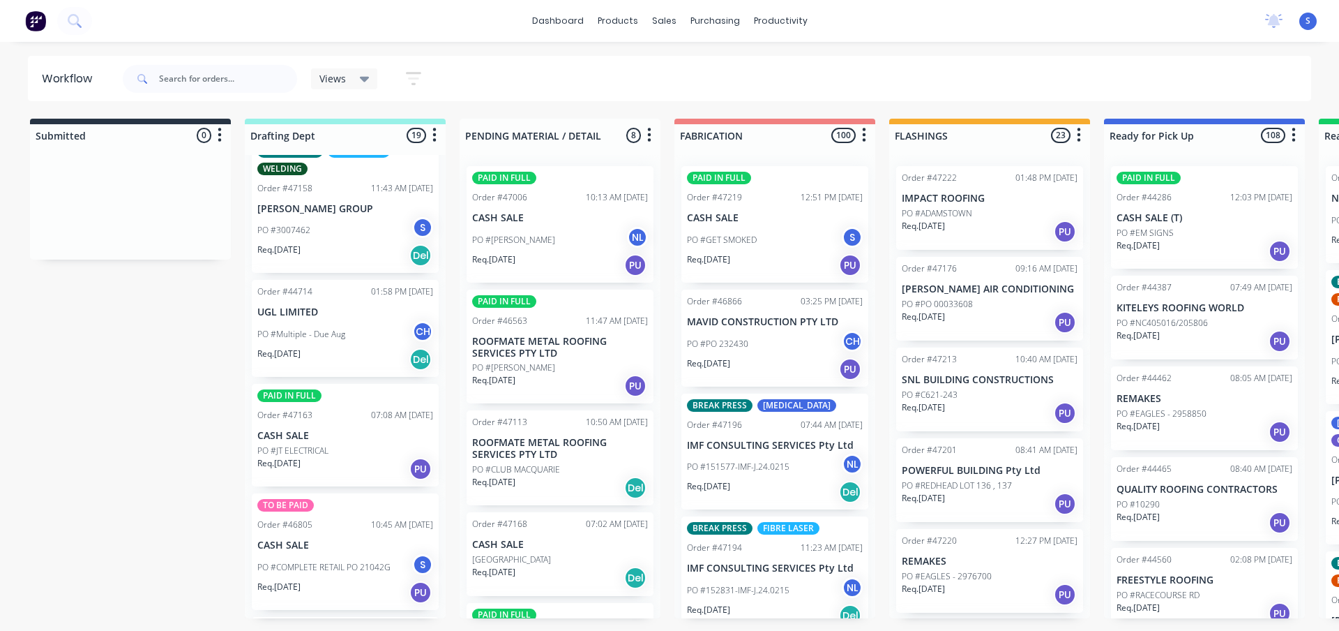
click at [327, 455] on p "PO #JT ELECTRICAL" at bounding box center [292, 450] width 71 height 13
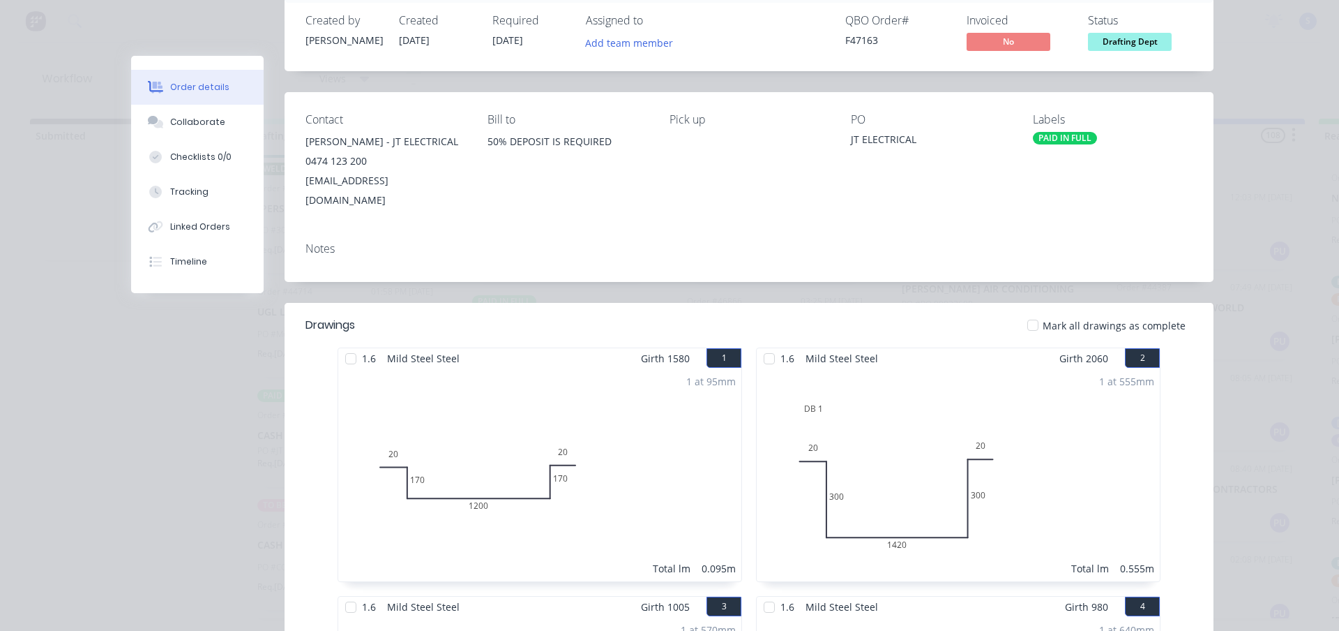
scroll to position [0, 0]
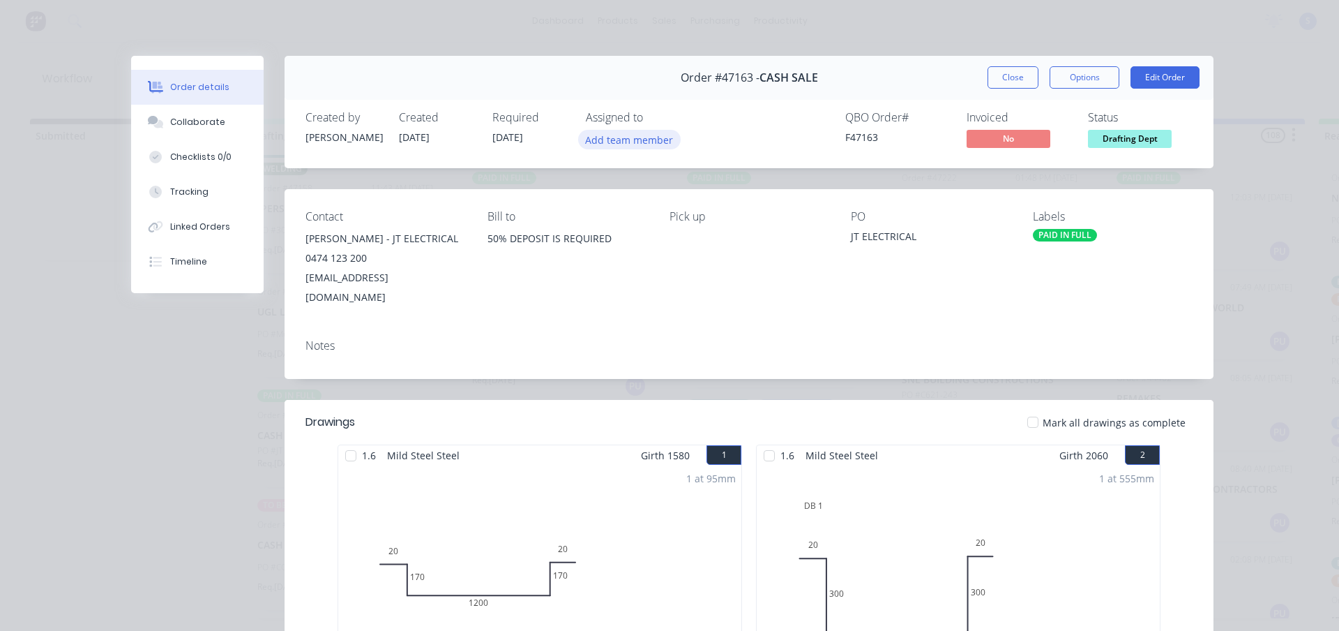
click at [644, 138] on button "Add team member" at bounding box center [629, 139] width 103 height 19
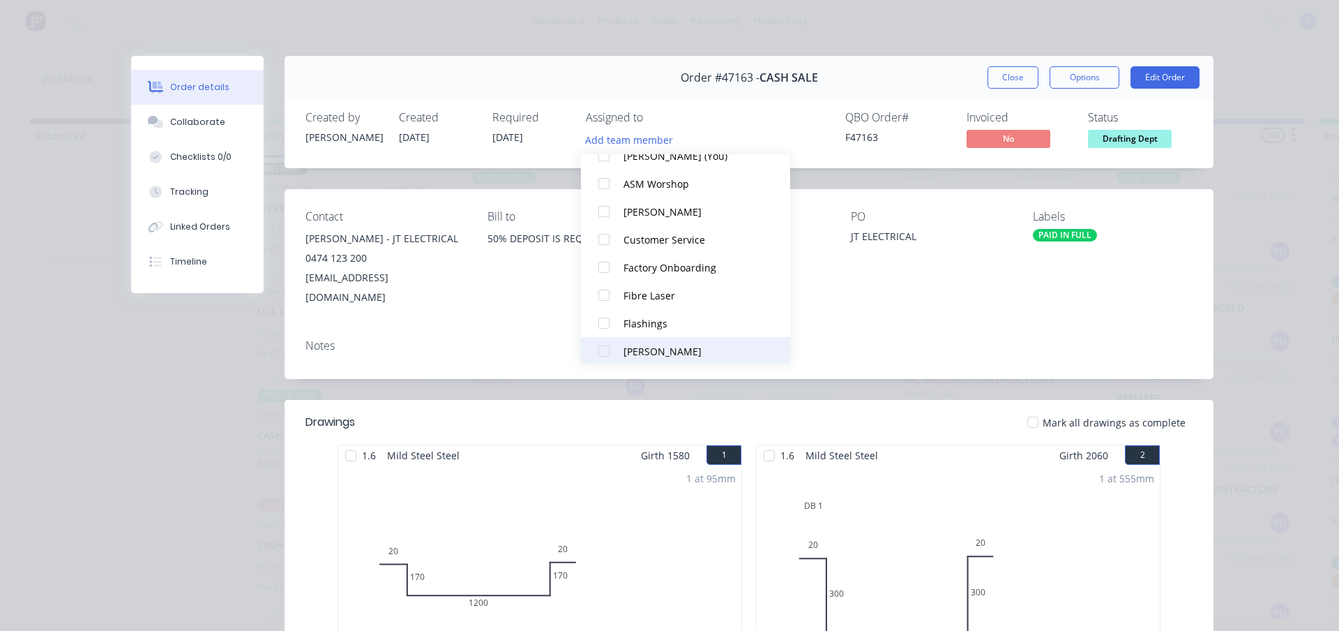
scroll to position [139, 0]
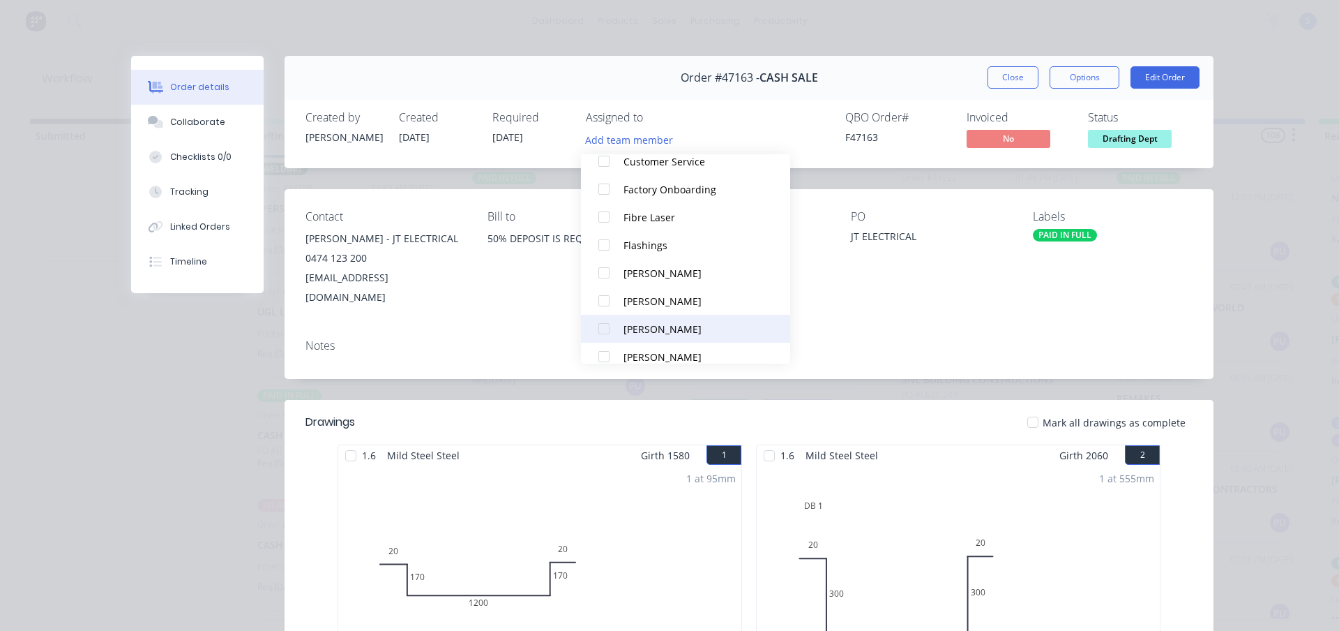
click at [606, 329] on div at bounding box center [604, 329] width 28 height 28
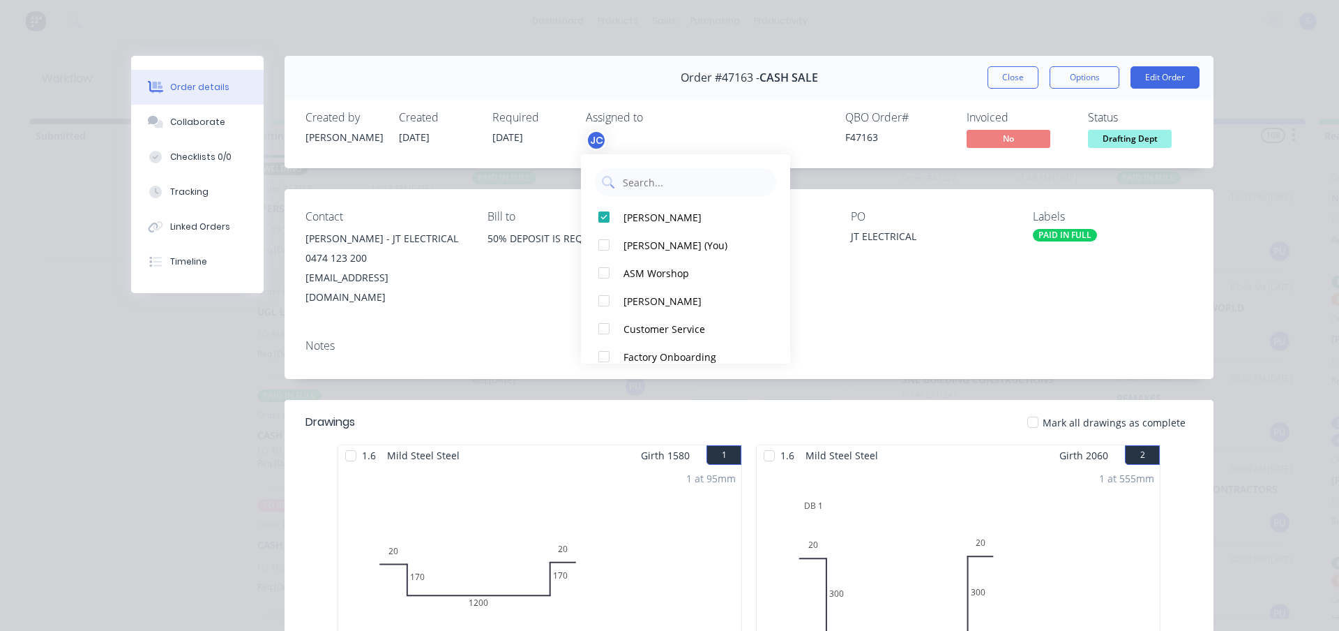
click at [1137, 135] on span "Drafting Dept" at bounding box center [1130, 138] width 84 height 17
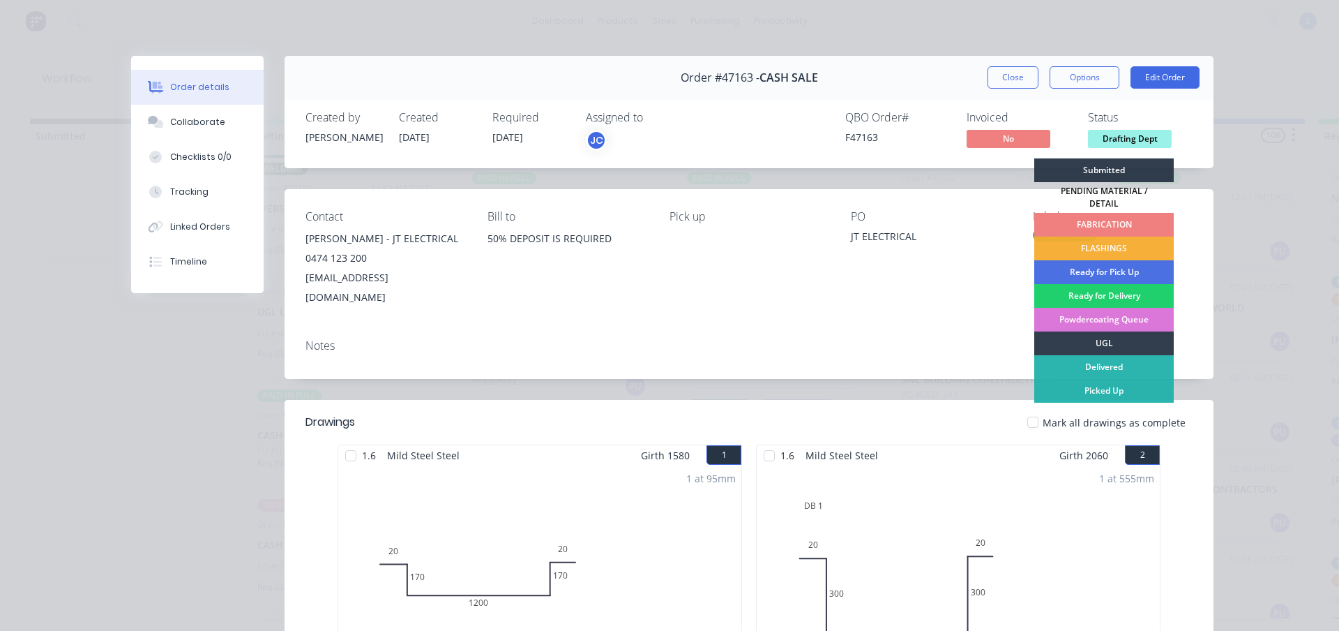
click at [1089, 217] on div "FABRICATION" at bounding box center [1103, 225] width 139 height 24
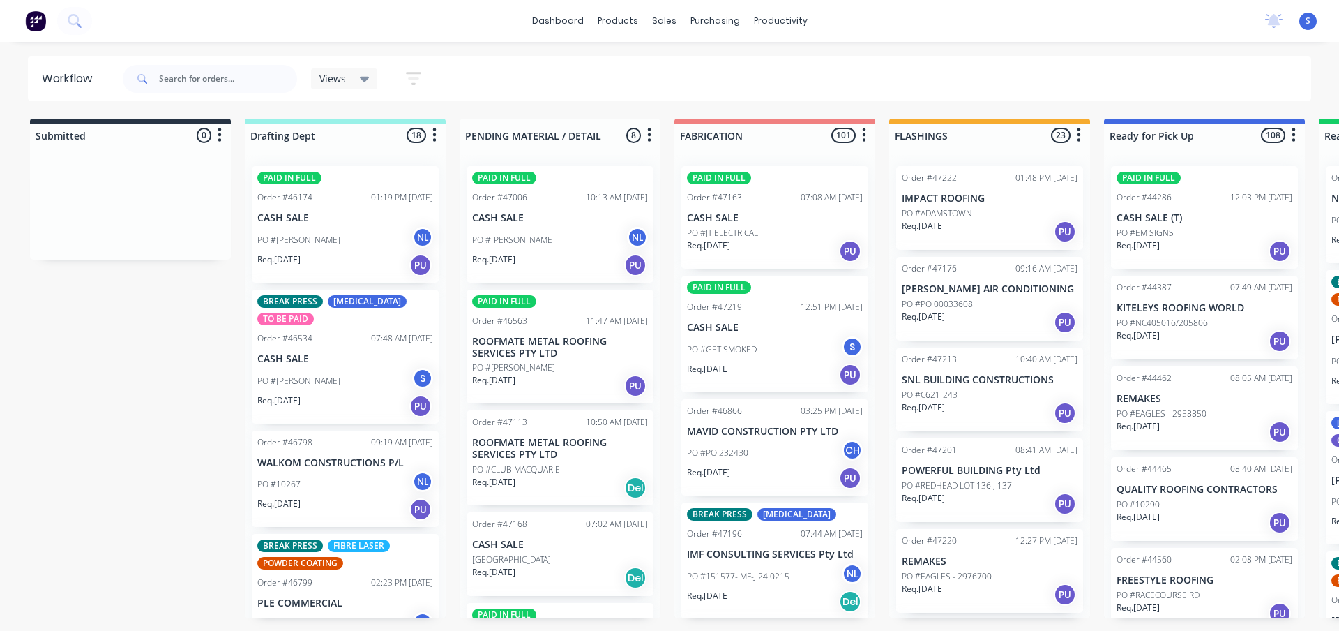
click at [319, 495] on div "PO #10267 NL" at bounding box center [345, 484] width 176 height 27
